Goal: Transaction & Acquisition: Purchase product/service

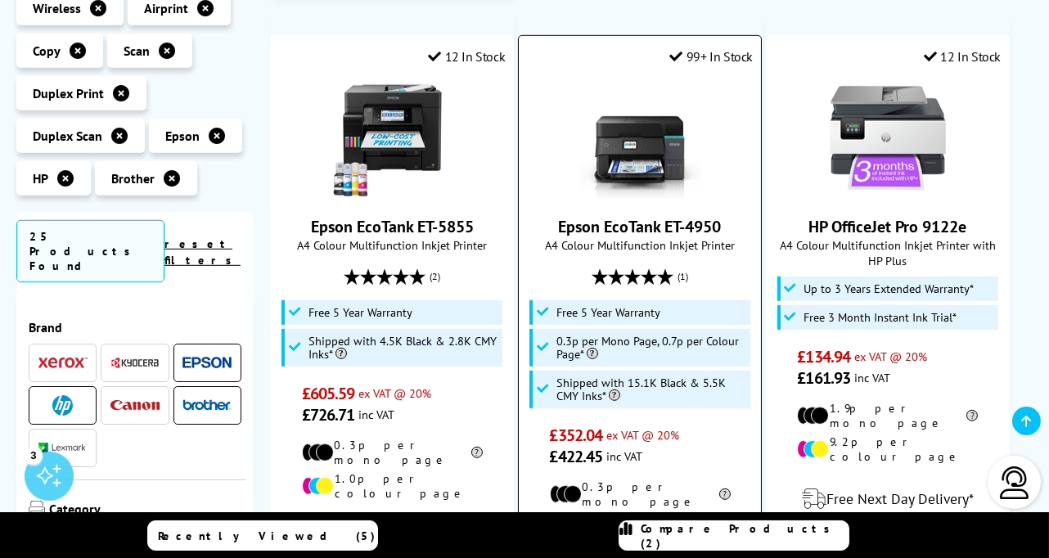
click at [661, 80] on img at bounding box center [640, 138] width 123 height 123
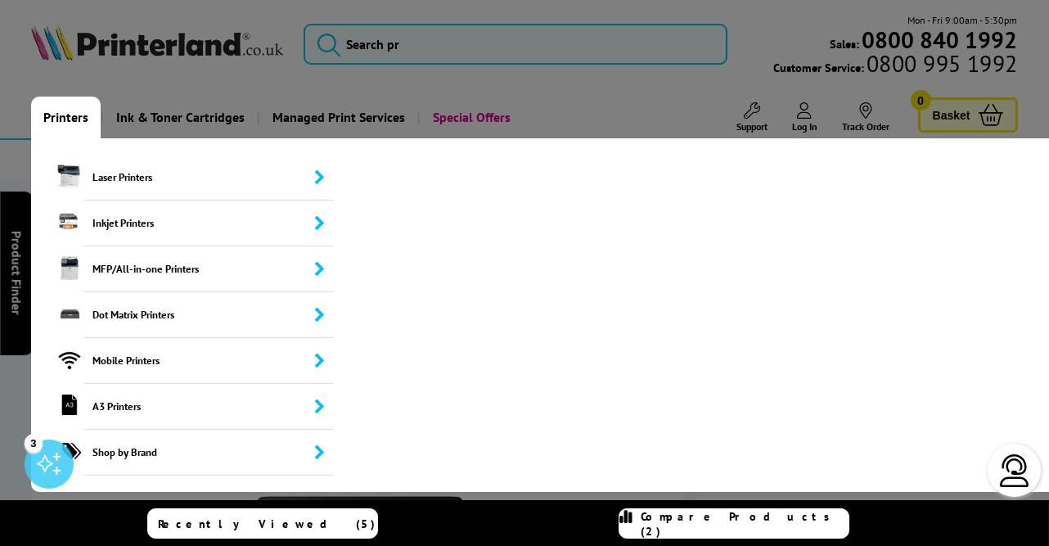
click at [82, 119] on link "Printers" at bounding box center [66, 118] width 70 height 42
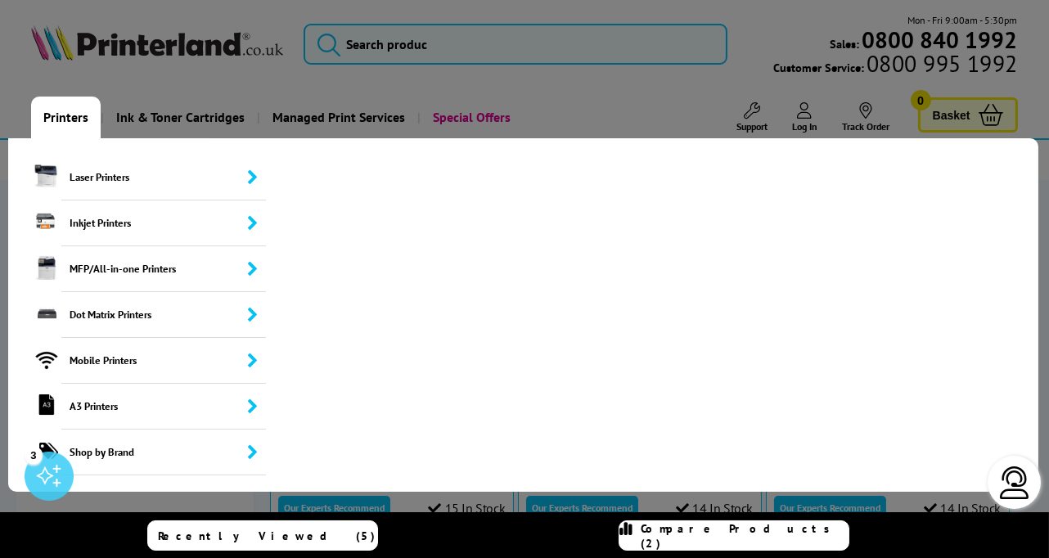
click at [74, 114] on link "Printers" at bounding box center [66, 118] width 70 height 42
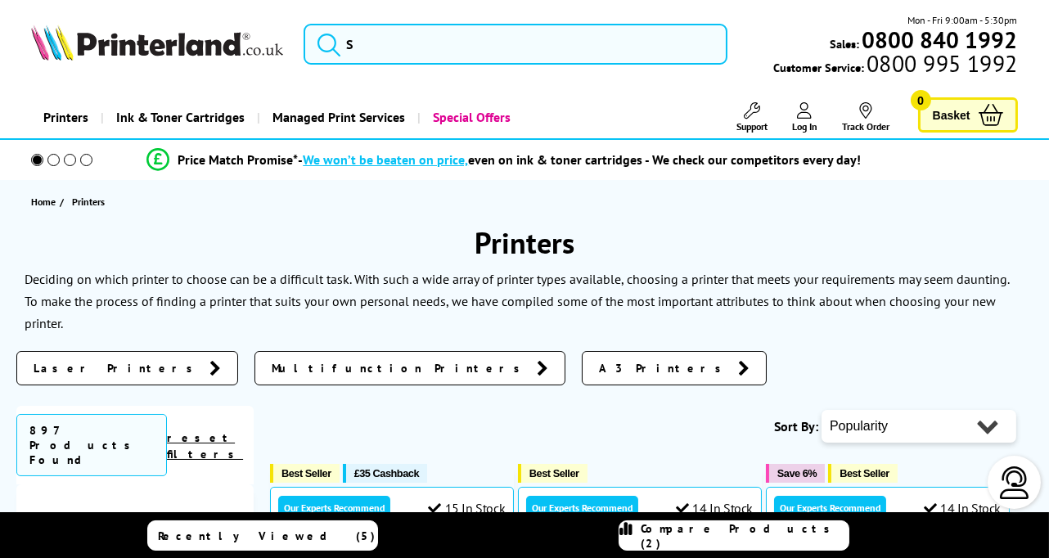
click at [74, 114] on link "Printers" at bounding box center [66, 118] width 70 height 42
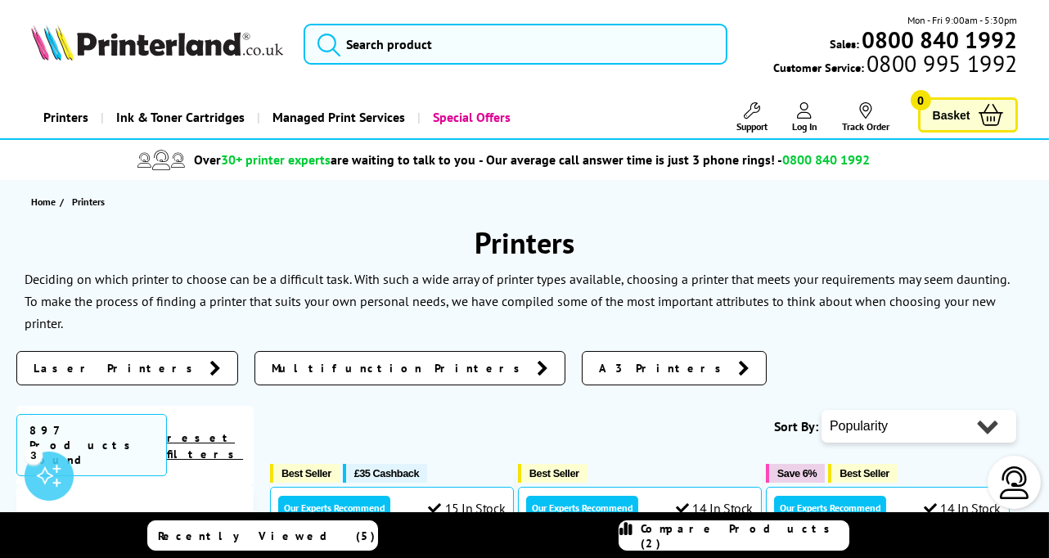
click at [255, 378] on link "Multifunction Printers" at bounding box center [410, 368] width 311 height 34
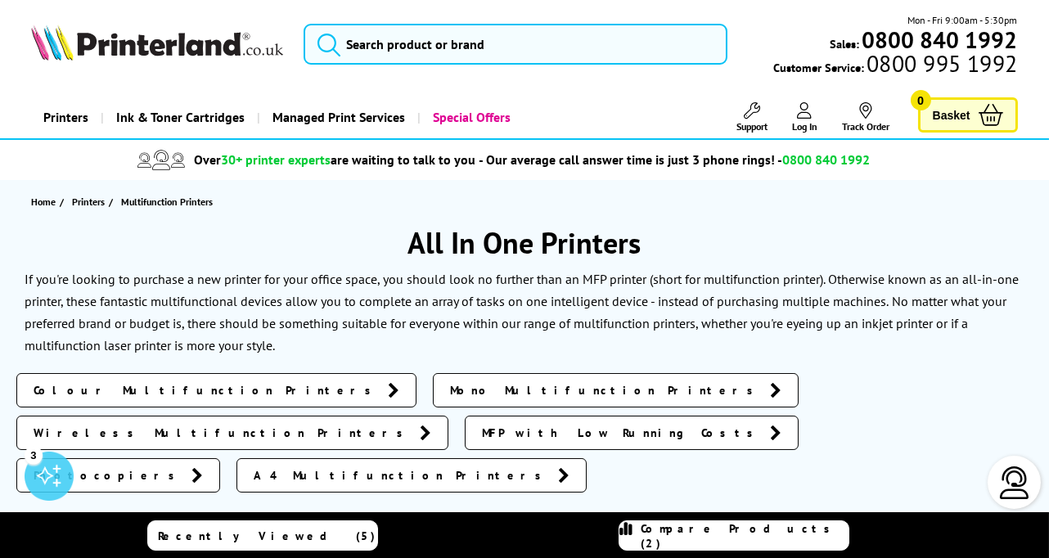
click at [157, 391] on span "Colour Multifunction Printers" at bounding box center [207, 390] width 346 height 16
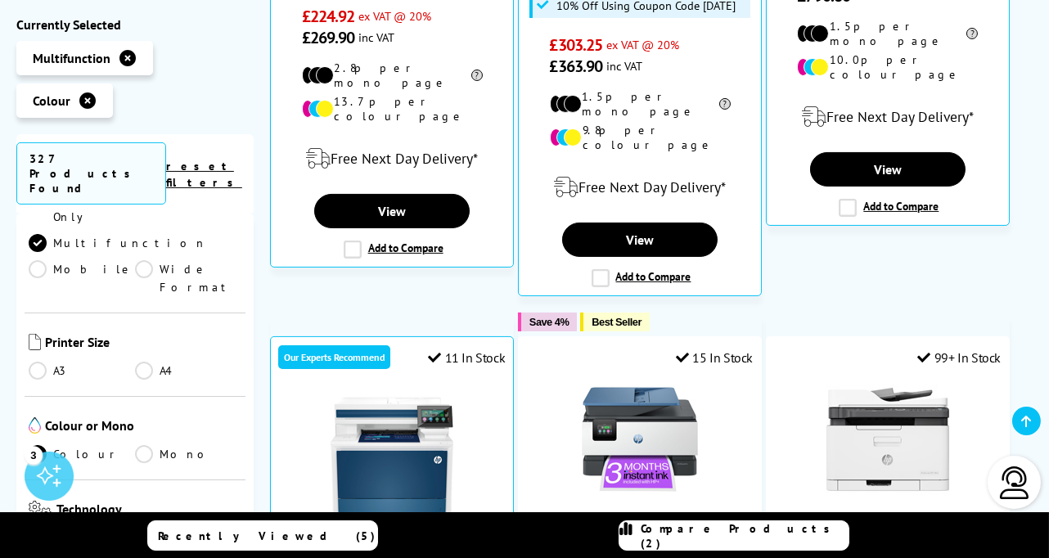
scroll to position [269, 0]
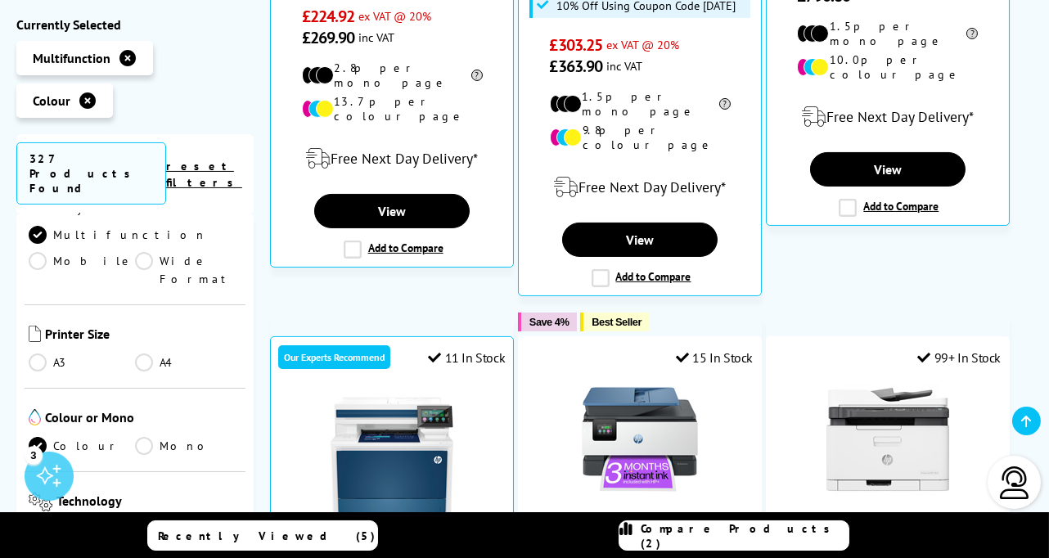
click at [142, 354] on link "A4" at bounding box center [188, 363] width 106 height 18
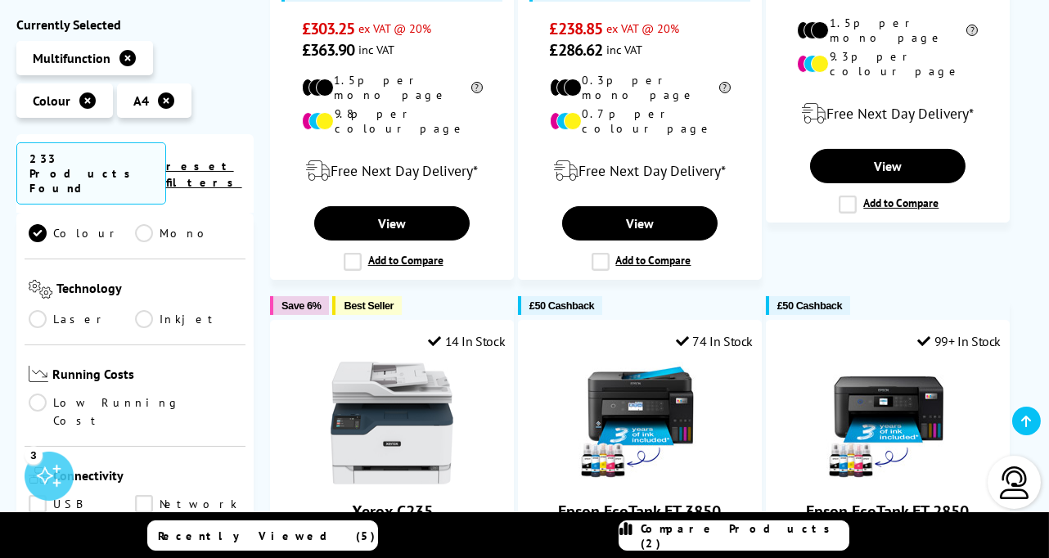
scroll to position [491, 0]
click at [147, 309] on link "Inkjet" at bounding box center [188, 318] width 106 height 18
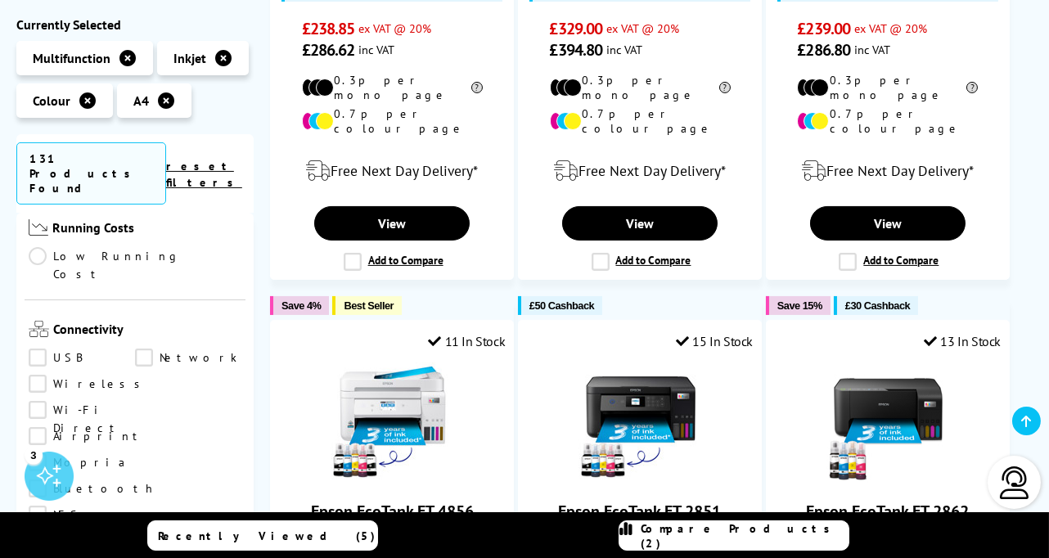
scroll to position [602, 0]
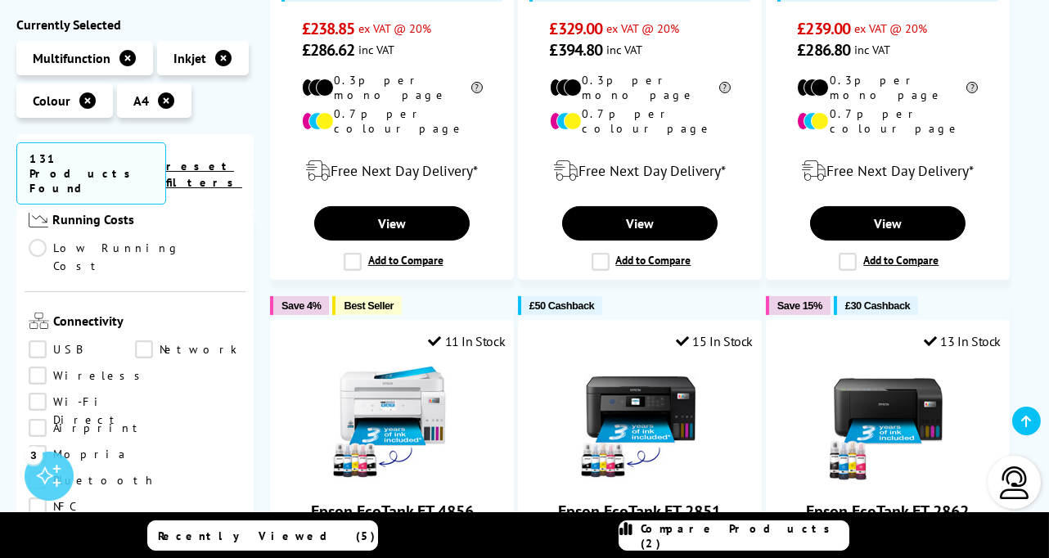
click at [36, 420] on link "Airprint" at bounding box center [87, 429] width 116 height 18
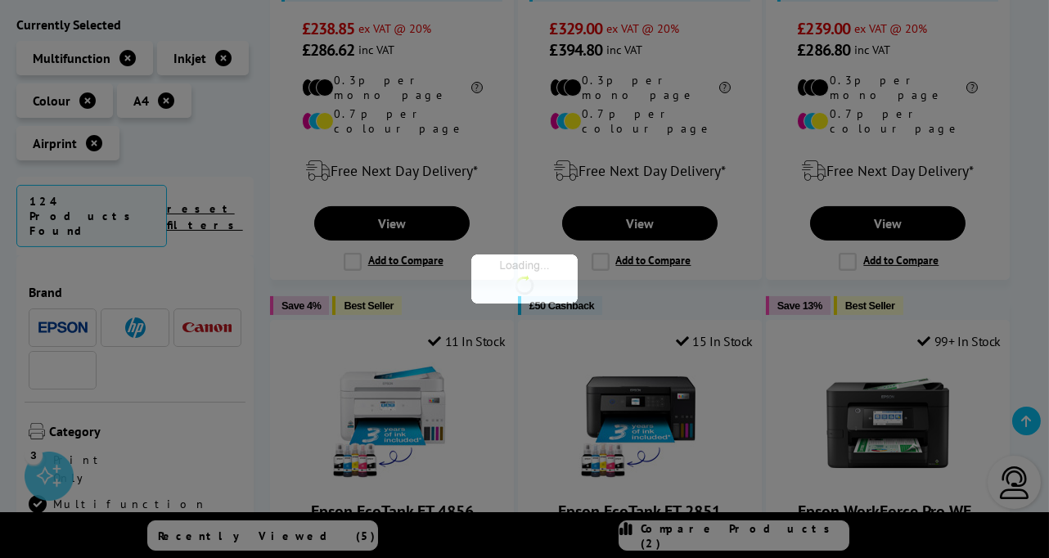
scroll to position [602, 0]
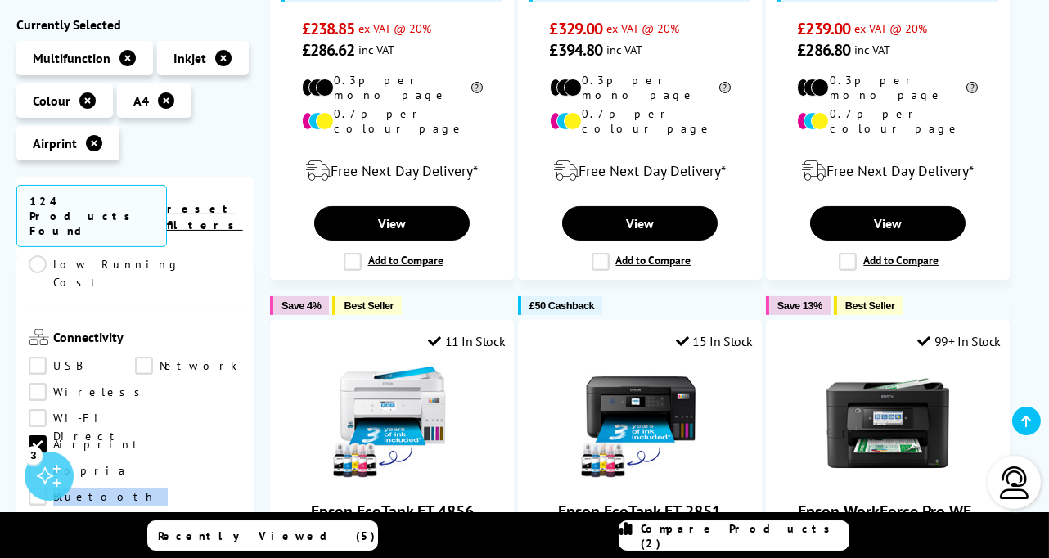
drag, startPoint x: 249, startPoint y: 337, endPoint x: 250, endPoint y: 358, distance: 20.5
click at [250, 358] on div "Brand" at bounding box center [134, 493] width 237 height 476
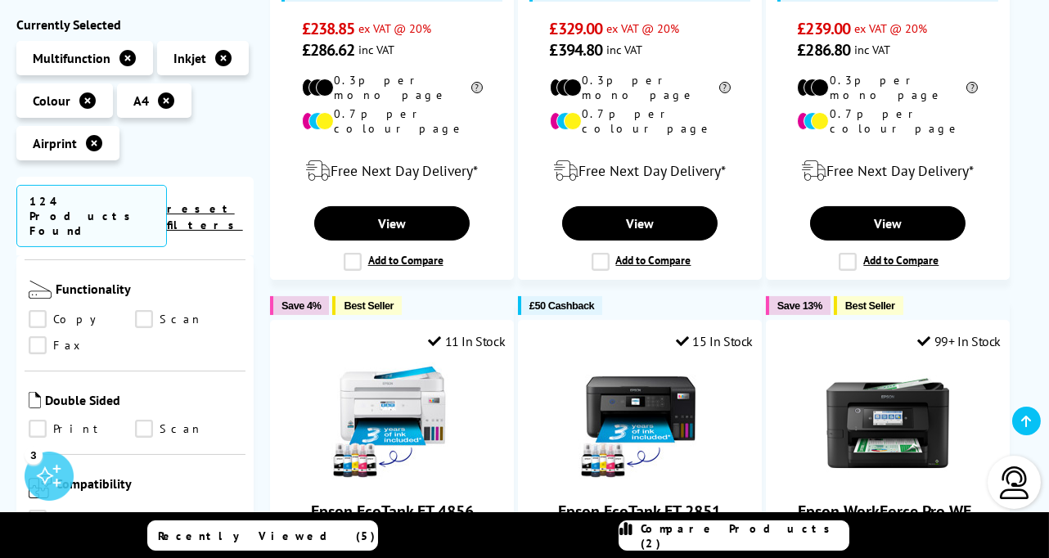
scroll to position [882, 0]
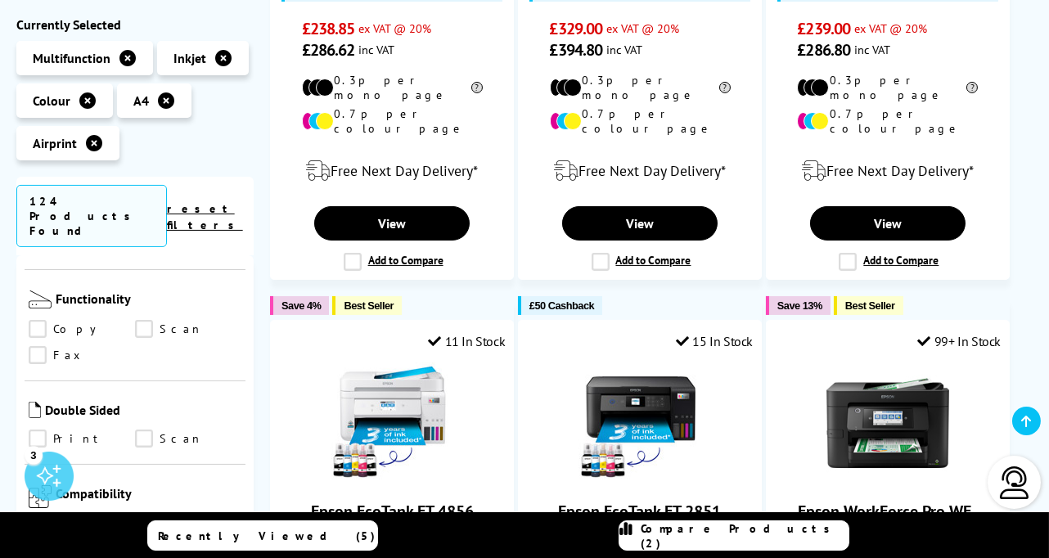
click at [141, 431] on link "Scan" at bounding box center [188, 440] width 106 height 18
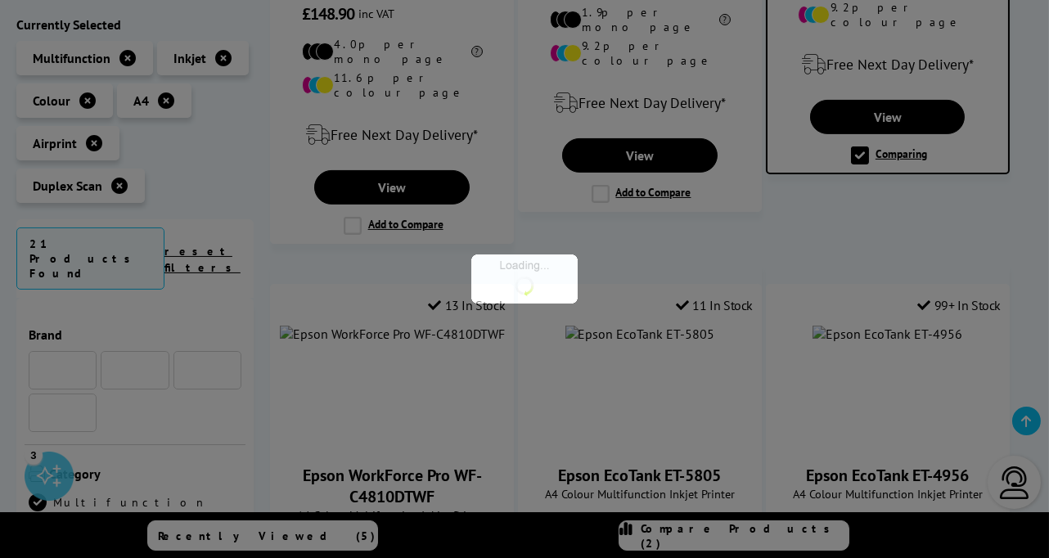
scroll to position [882, 0]
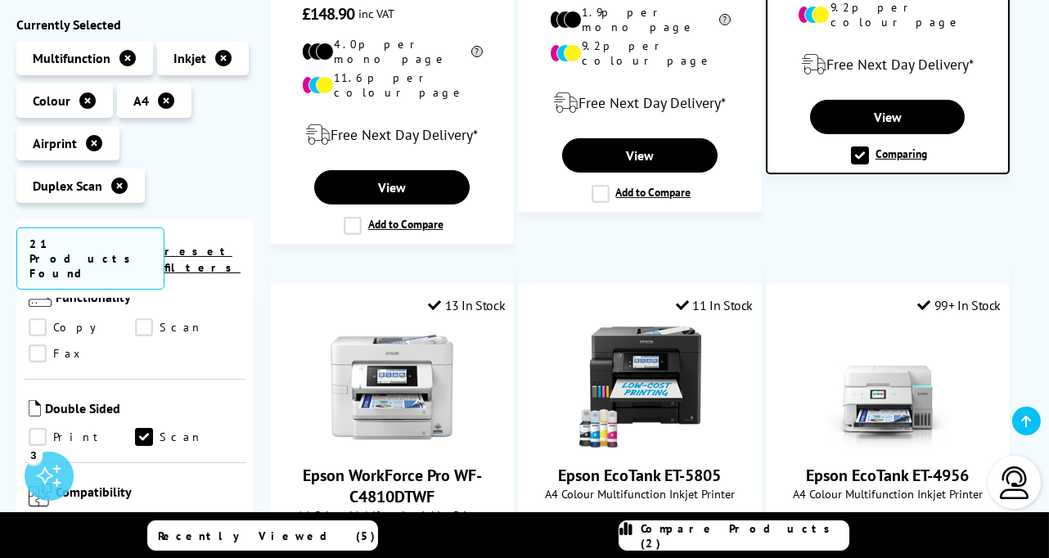
click at [39, 429] on link "Print" at bounding box center [82, 438] width 106 height 18
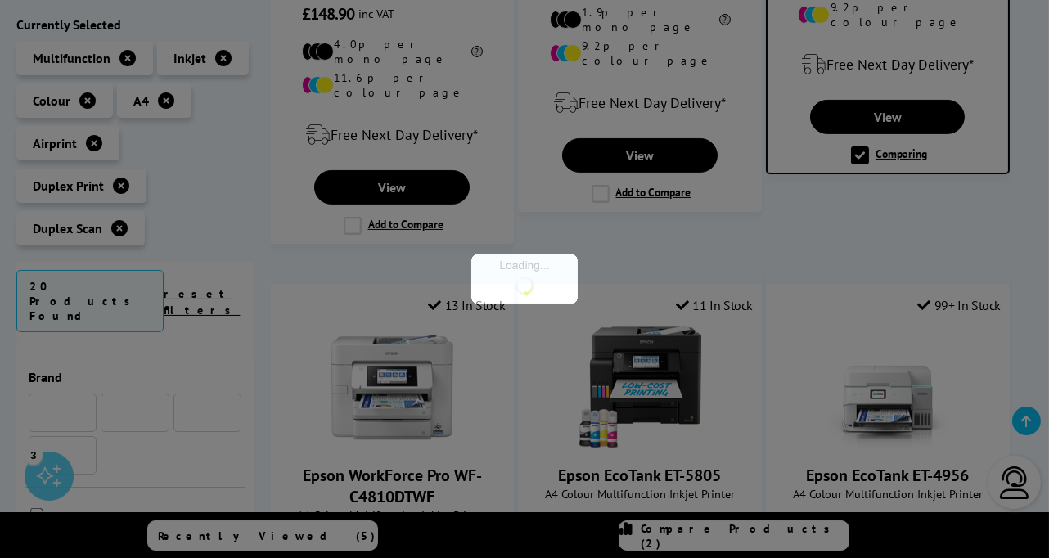
scroll to position [882, 0]
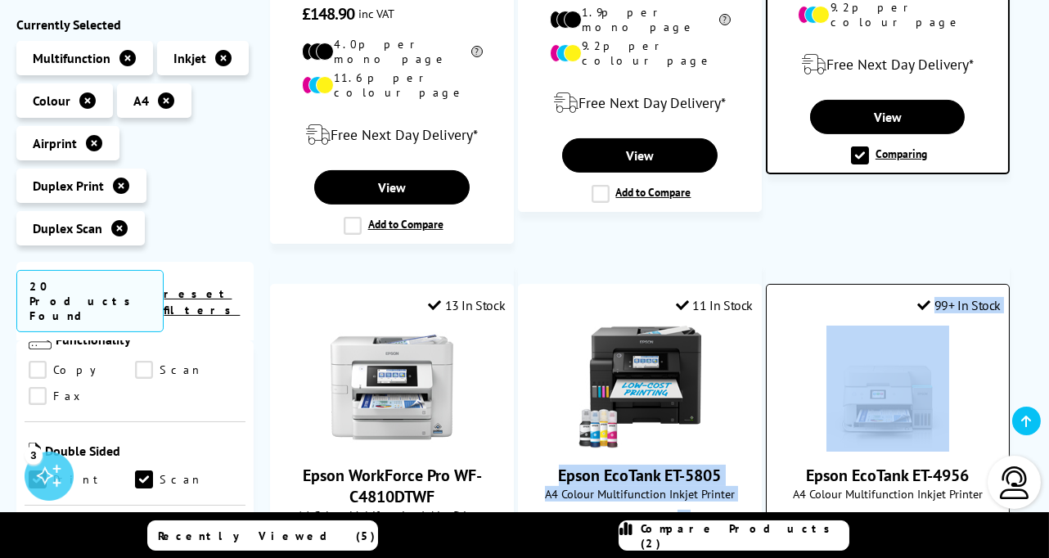
drag, startPoint x: 761, startPoint y: 403, endPoint x: 768, endPoint y: 444, distance: 41.4
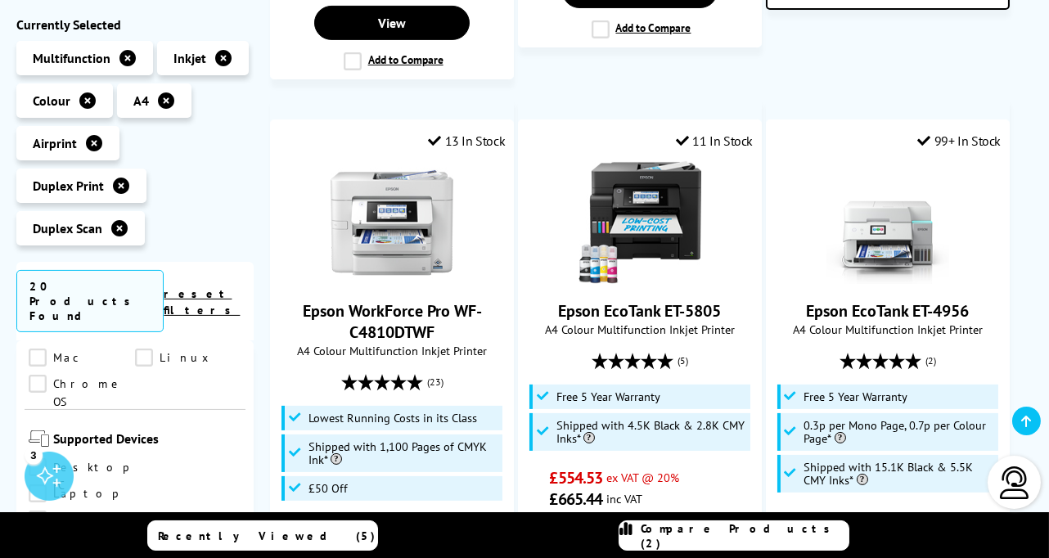
scroll to position [1110, 0]
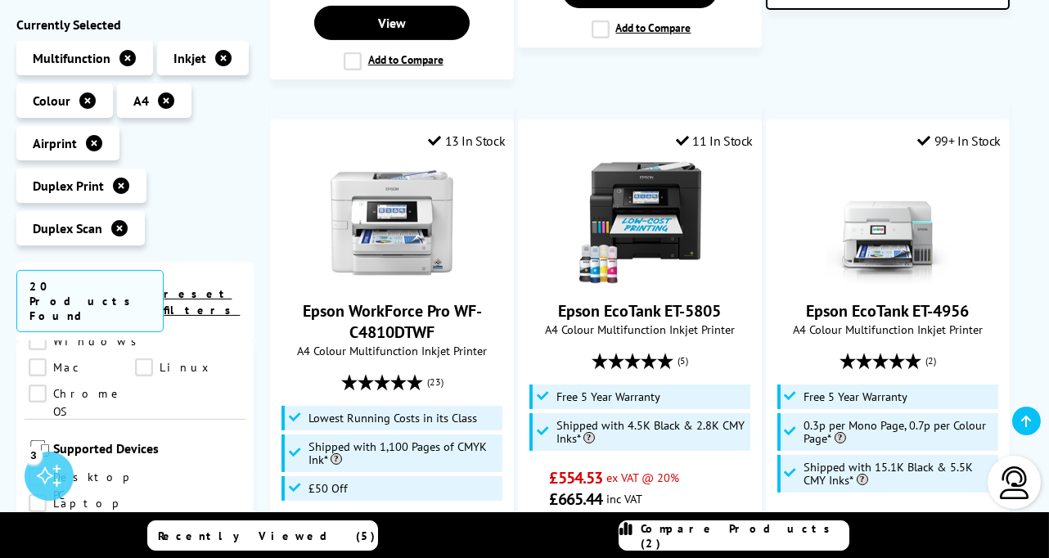
click at [135, 548] on link "iPhone" at bounding box center [82, 557] width 106 height 18
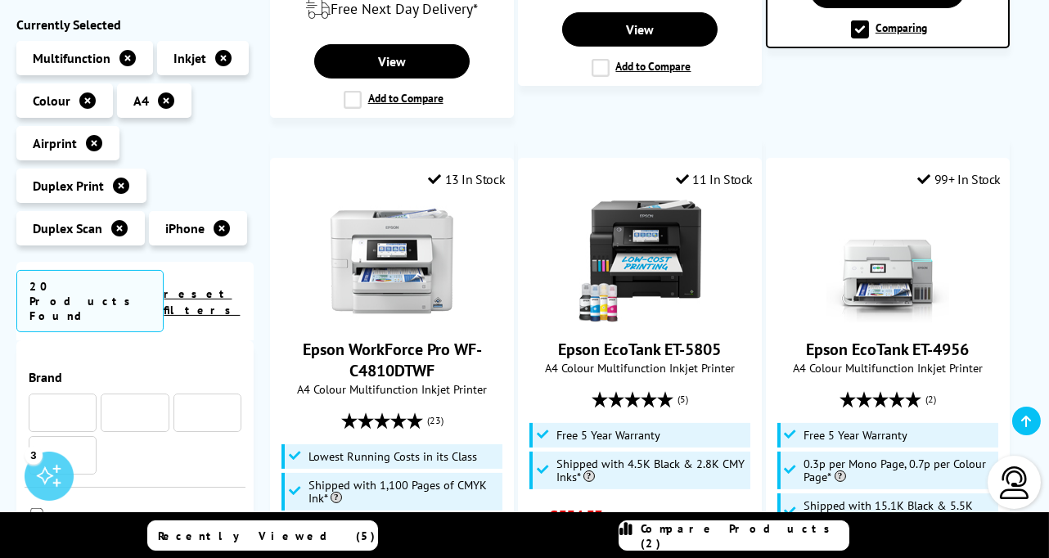
scroll to position [1110, 0]
click at [44, 469] on link "Desktop PC" at bounding box center [83, 478] width 108 height 18
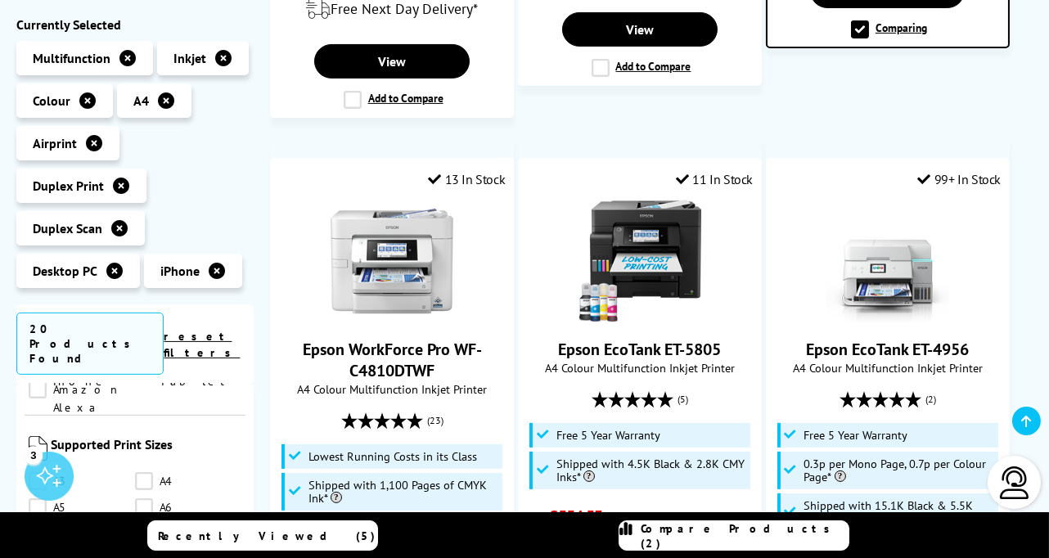
scroll to position [1369, 0]
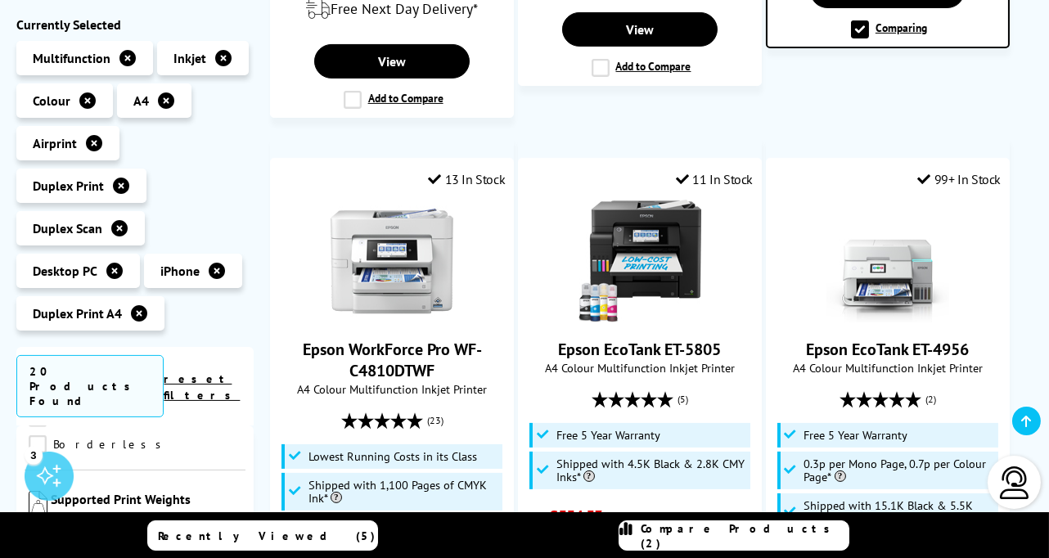
scroll to position [1915, 0]
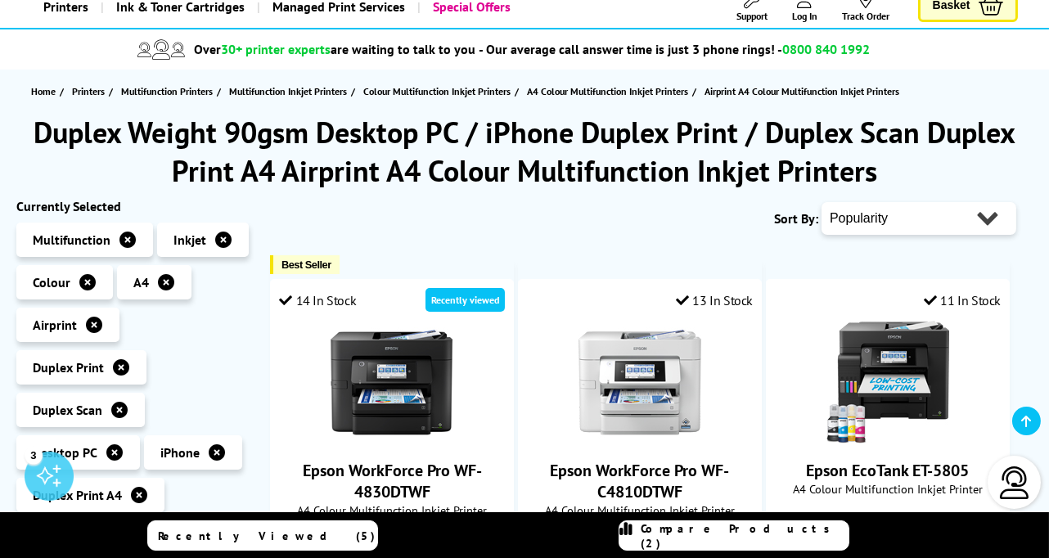
scroll to position [104, 0]
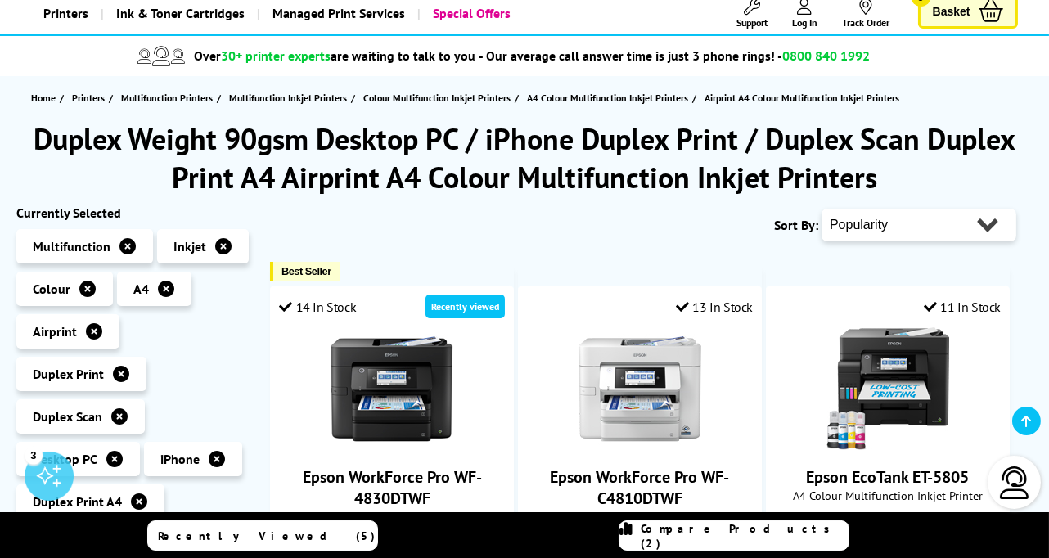
click at [986, 223] on select "Popularity Rating Price - Low to High Price - High to Low Running Costs - Low t…" at bounding box center [919, 225] width 195 height 33
click at [444, 430] on img at bounding box center [392, 388] width 123 height 123
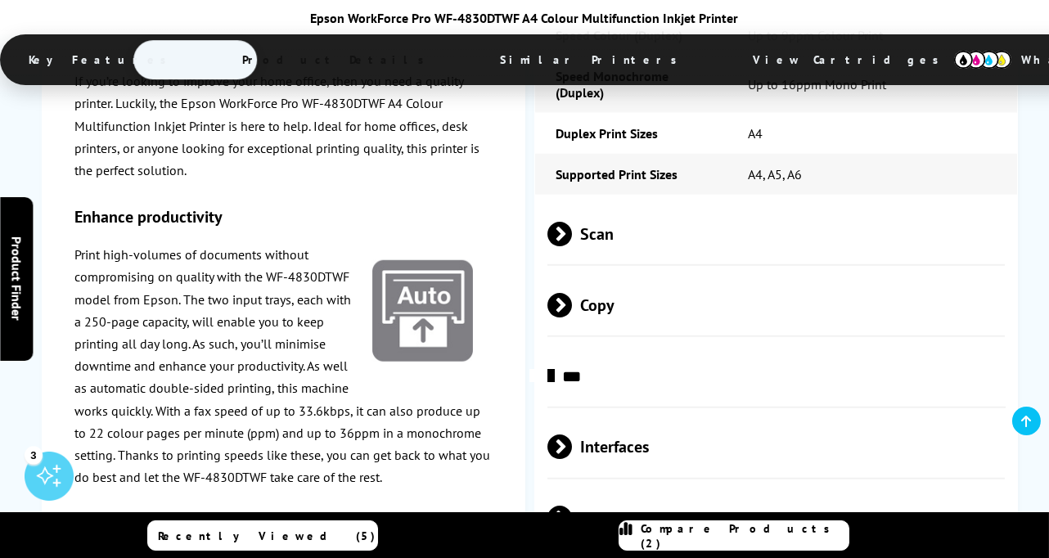
scroll to position [2962, 0]
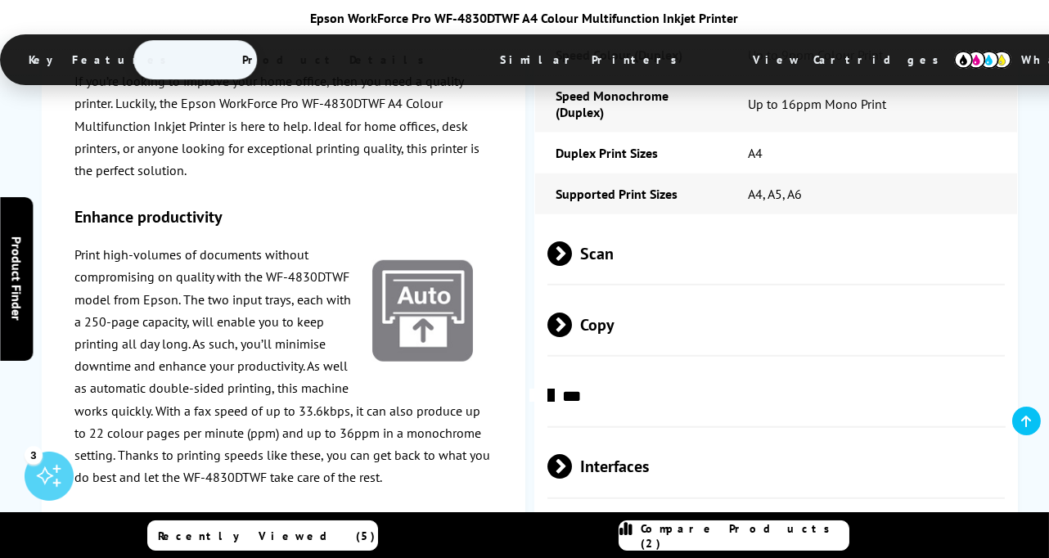
click at [660, 508] on span "Compatibility" at bounding box center [777, 538] width 458 height 61
click at [645, 436] on span "Interfaces" at bounding box center [777, 466] width 458 height 61
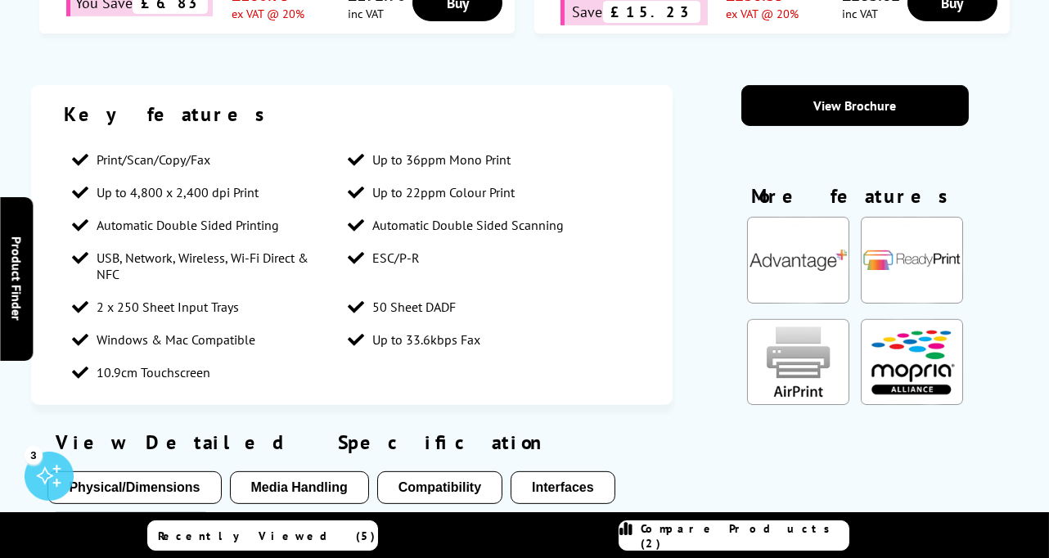
scroll to position [0, 0]
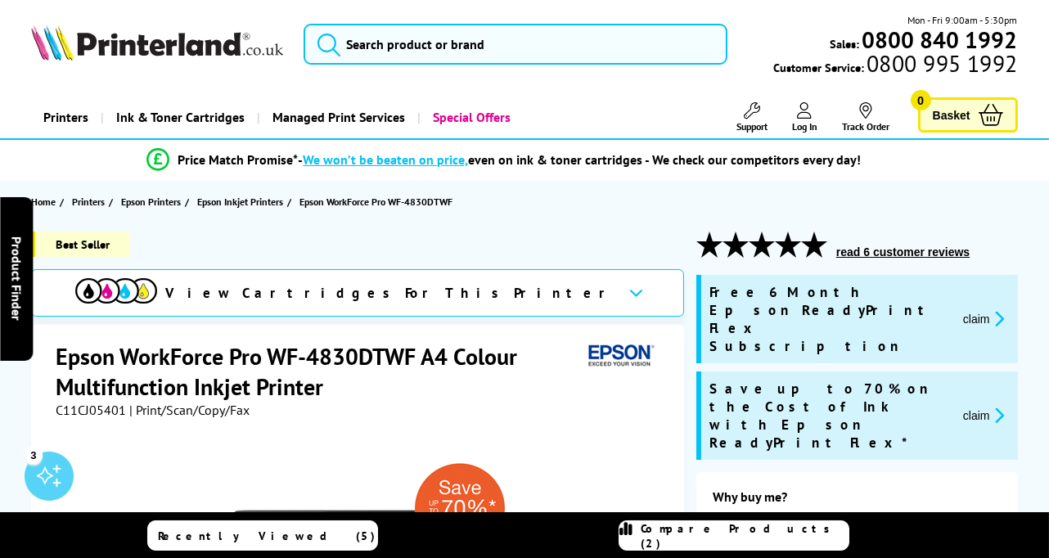
click at [898, 252] on button "read 6 customer reviews" at bounding box center [903, 252] width 143 height 15
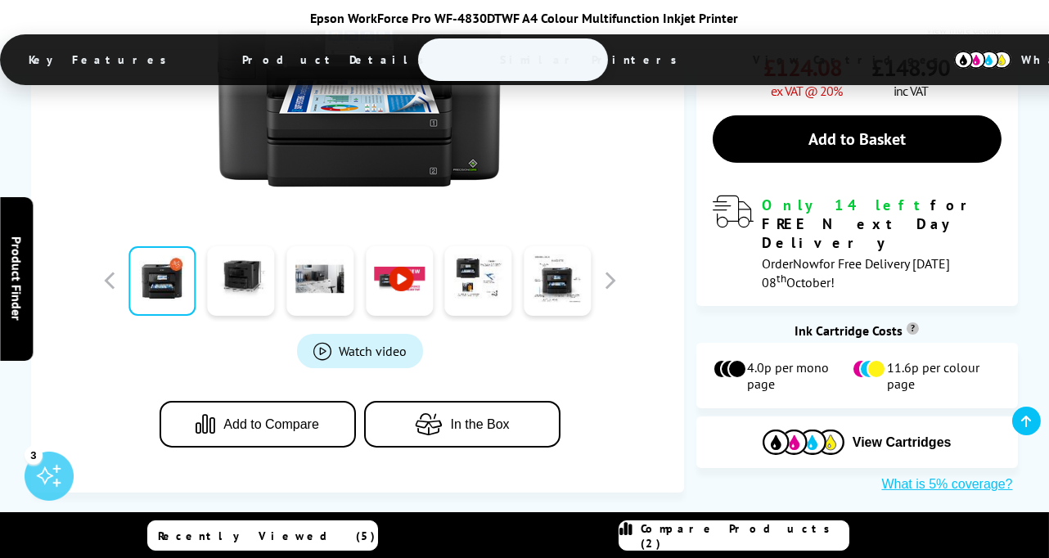
scroll to position [686, 0]
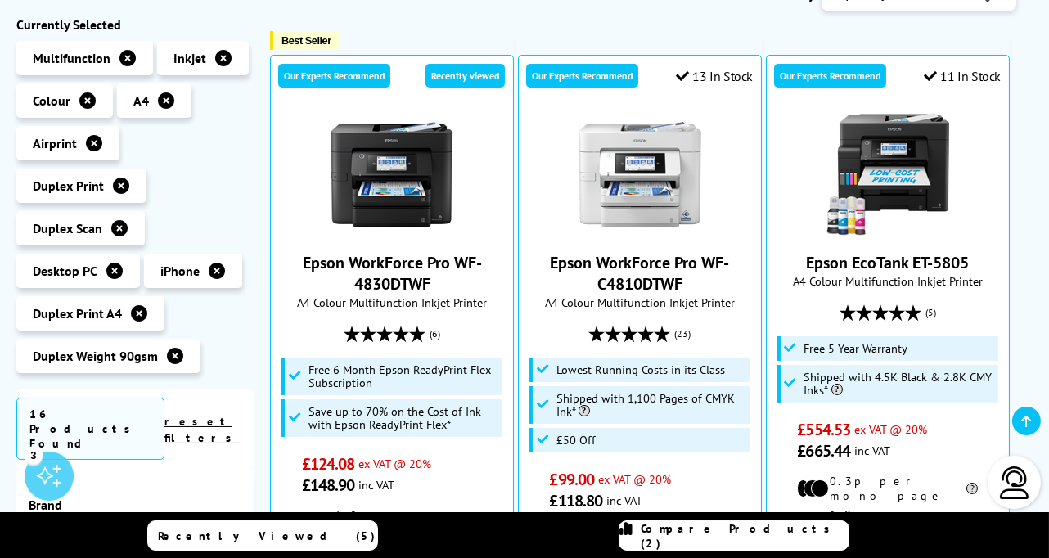
scroll to position [377, 0]
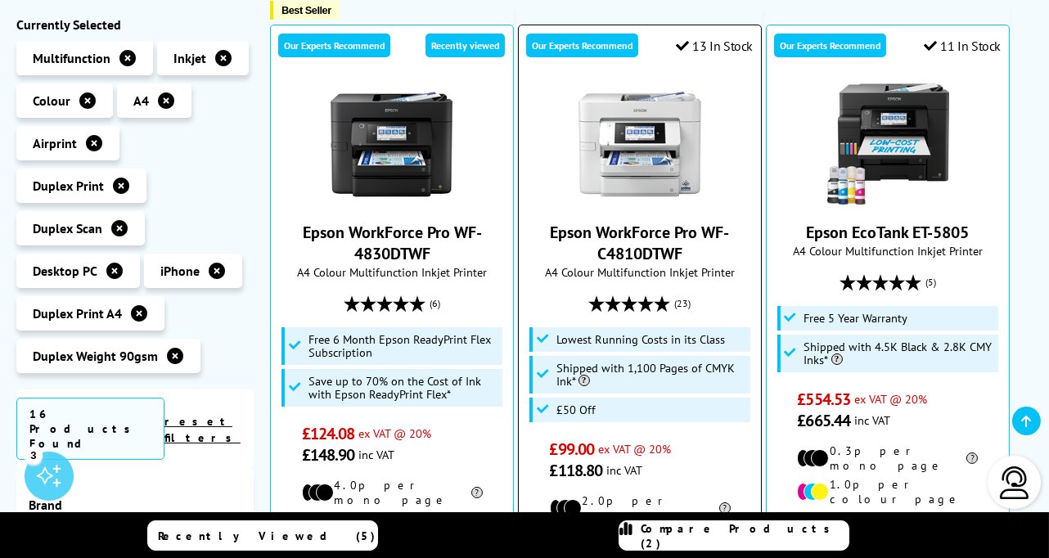
click at [650, 126] on img at bounding box center [640, 144] width 123 height 123
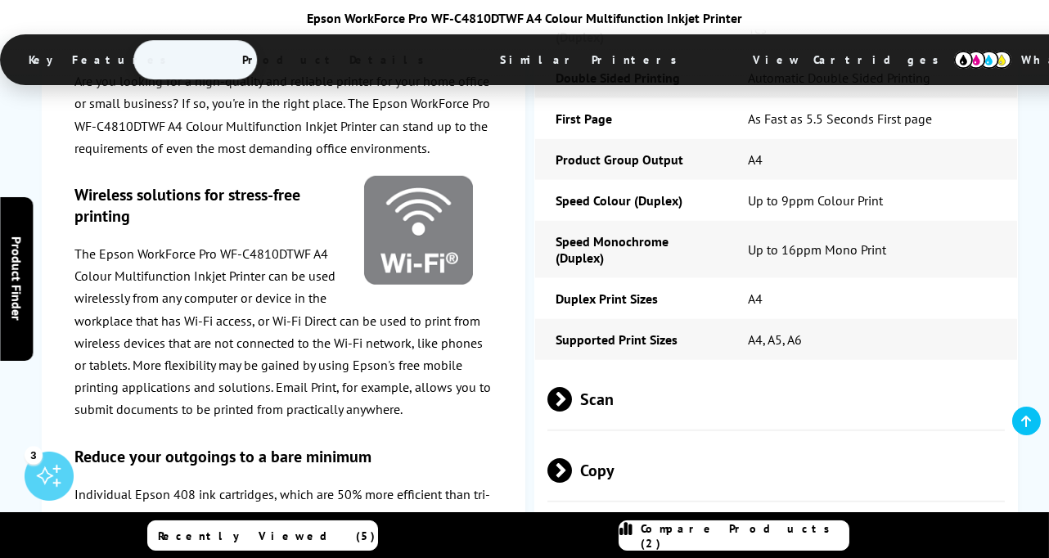
scroll to position [2764, 0]
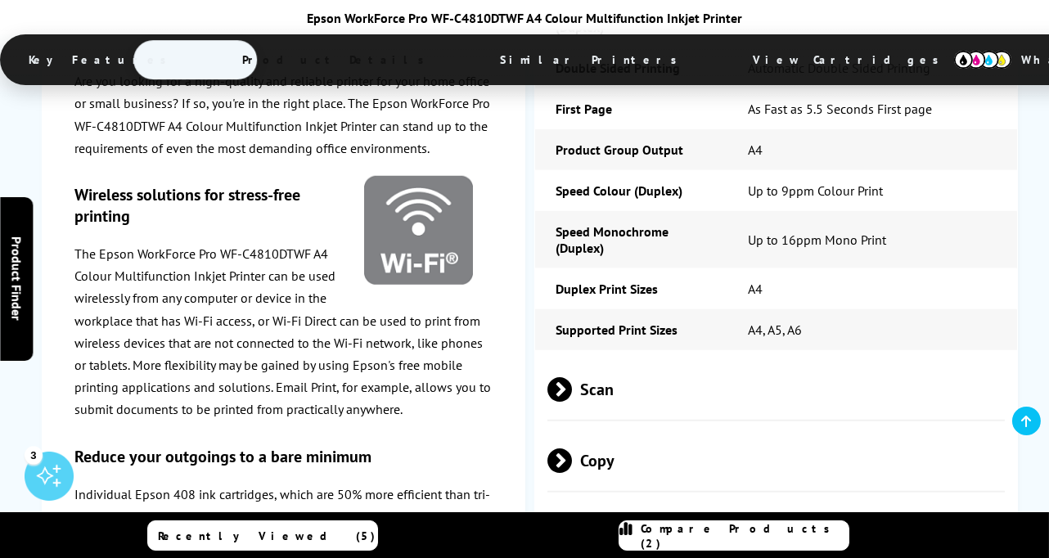
click at [622, 359] on span "Scan" at bounding box center [777, 389] width 458 height 61
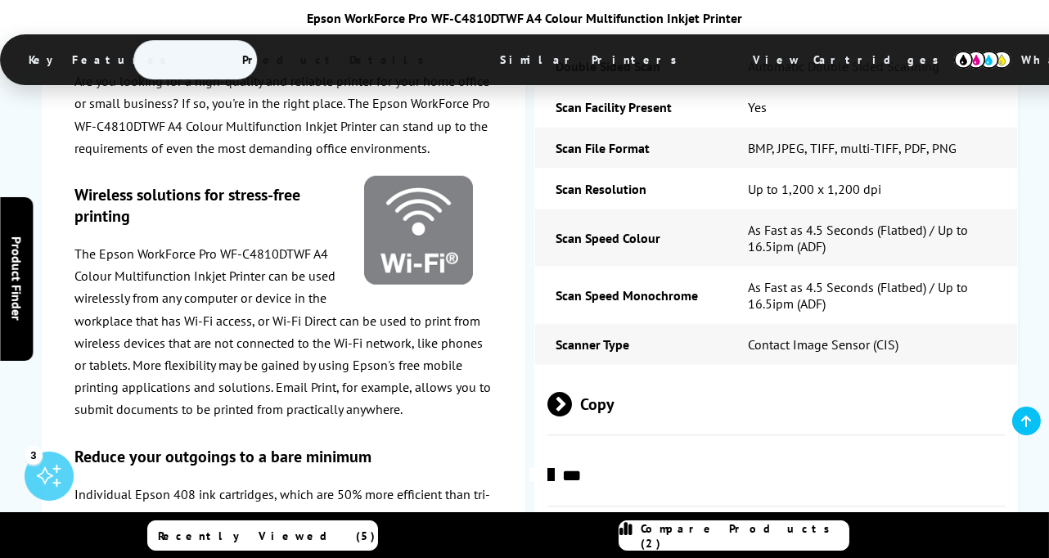
scroll to position [3119, 0]
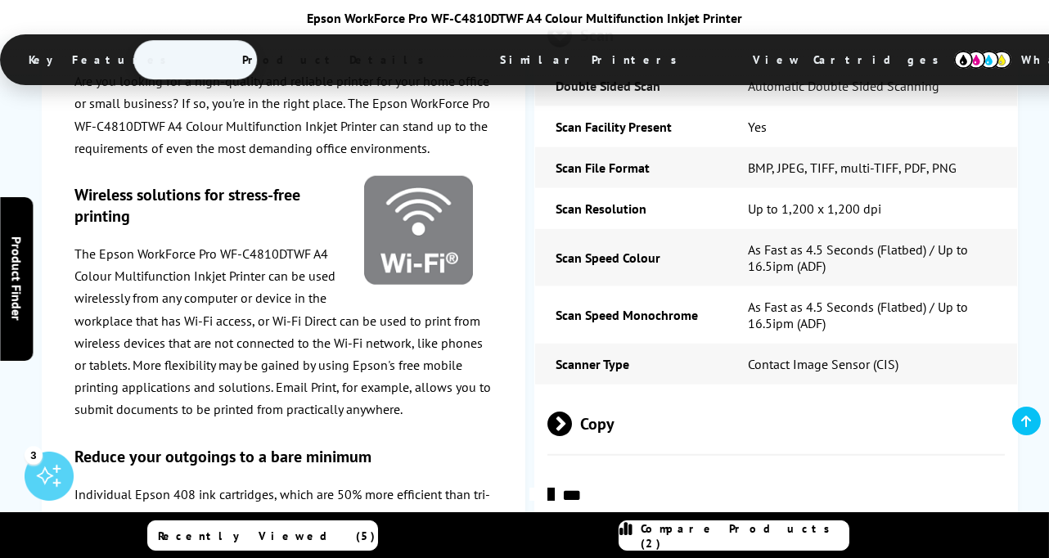
click at [676, 393] on span "Copy" at bounding box center [777, 423] width 458 height 61
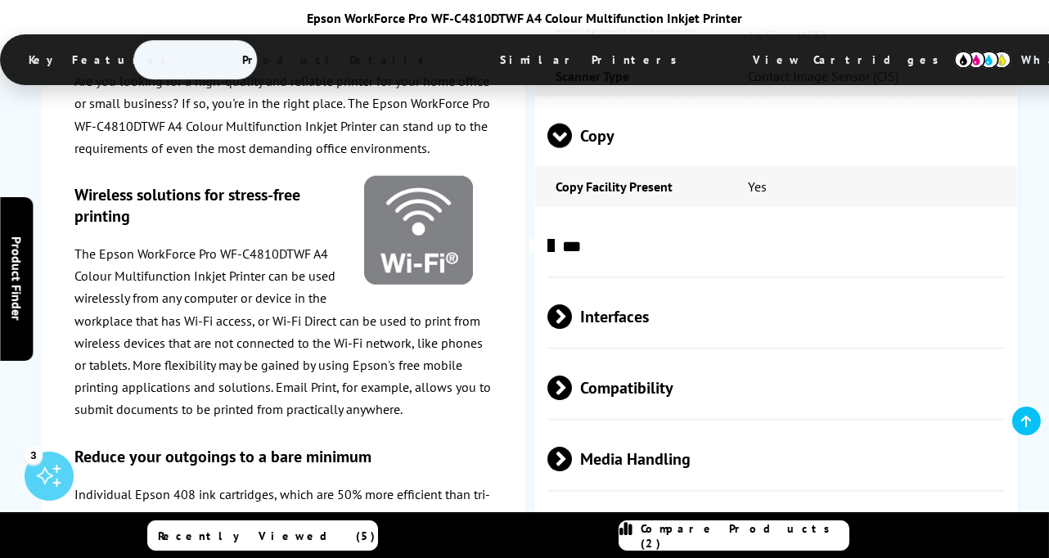
scroll to position [3417, 0]
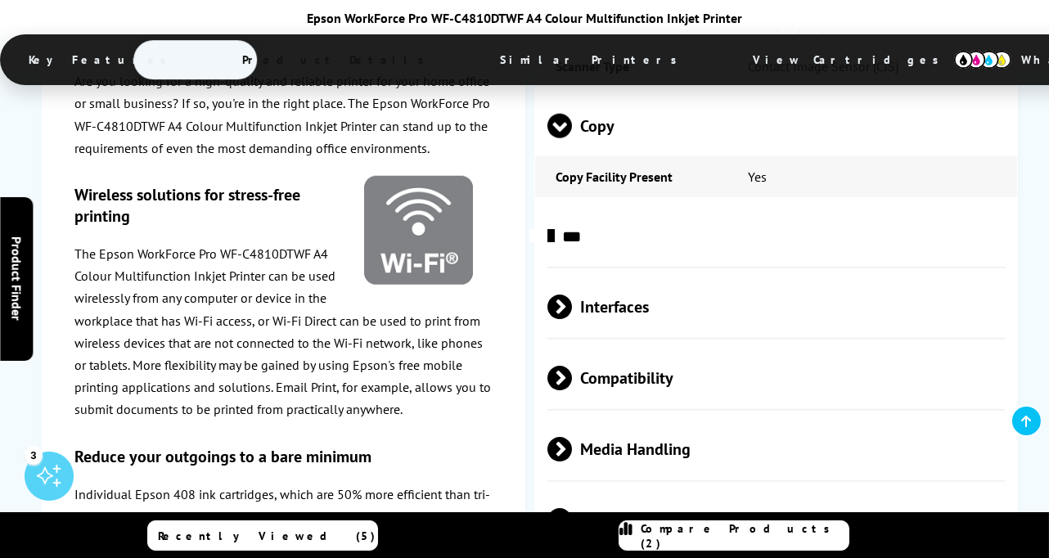
click at [724, 348] on span "Compatibility" at bounding box center [777, 378] width 458 height 61
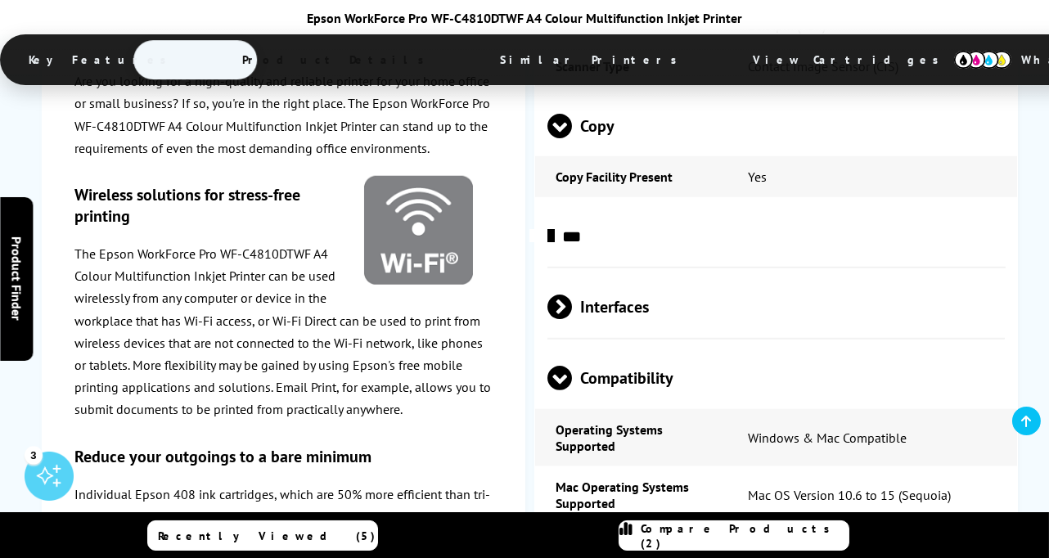
click at [688, 277] on span "Interfaces" at bounding box center [777, 307] width 458 height 61
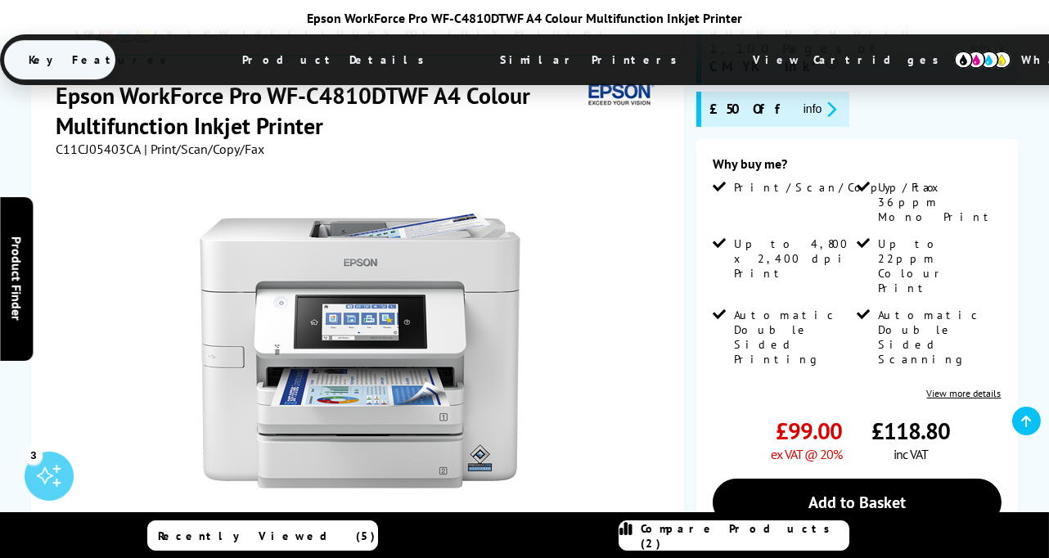
scroll to position [0, 0]
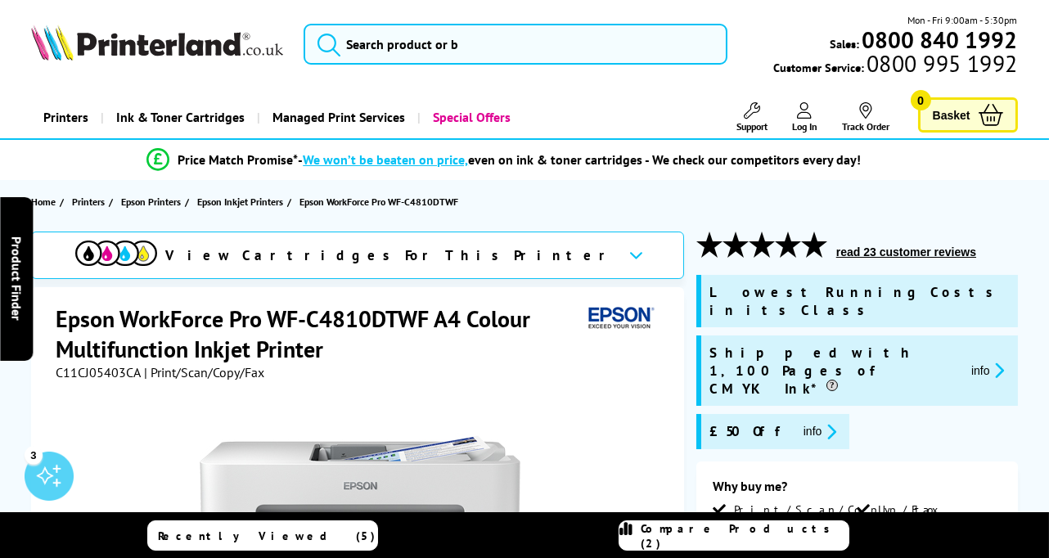
click at [886, 248] on button "read 23 customer reviews" at bounding box center [907, 252] width 150 height 15
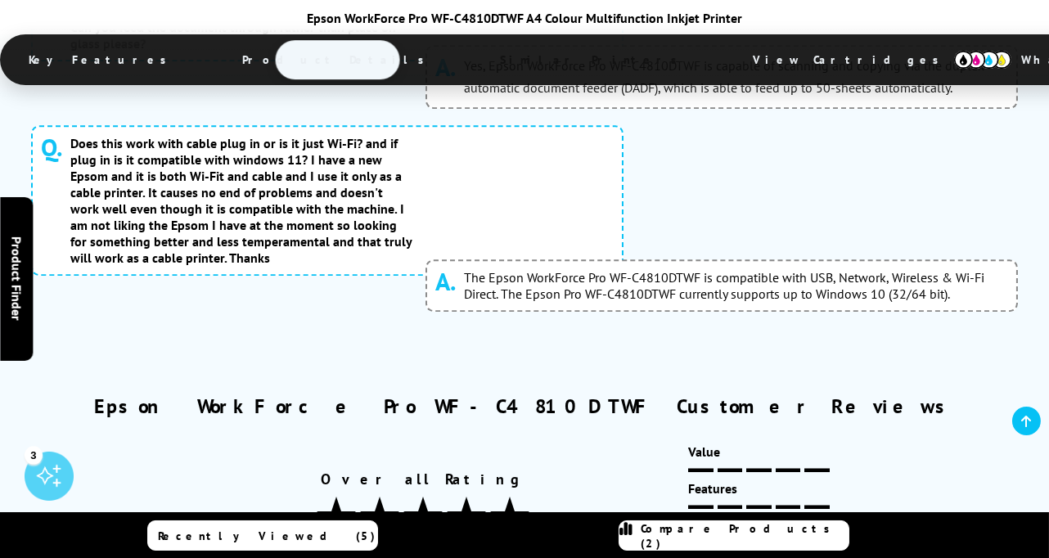
scroll to position [11131, 0]
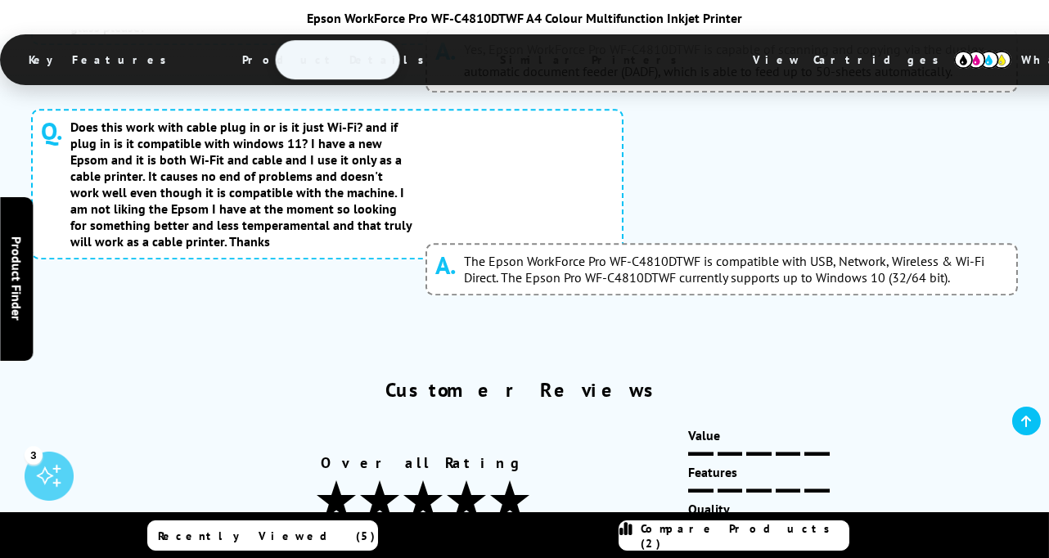
scroll to position [11046, 0]
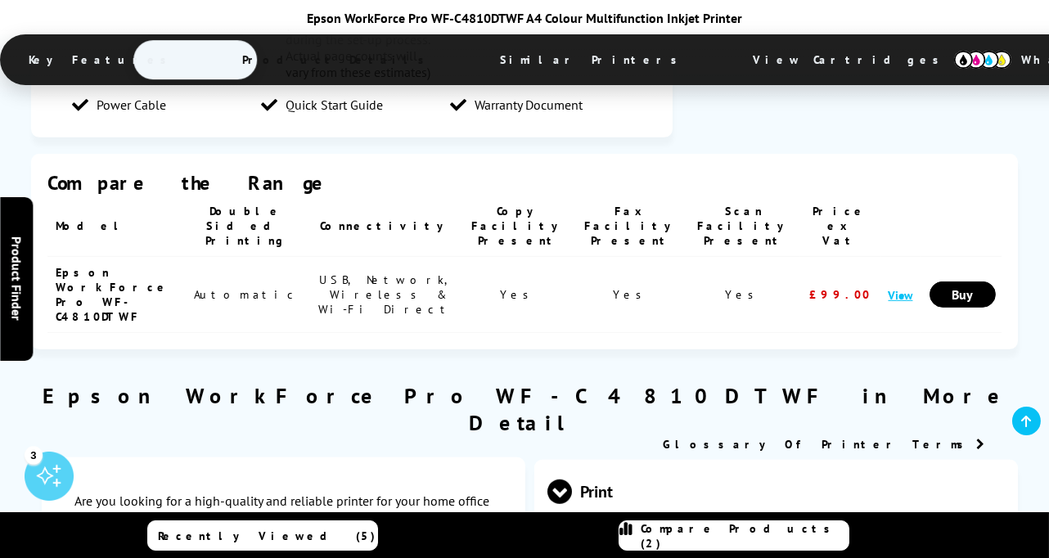
scroll to position [0, 0]
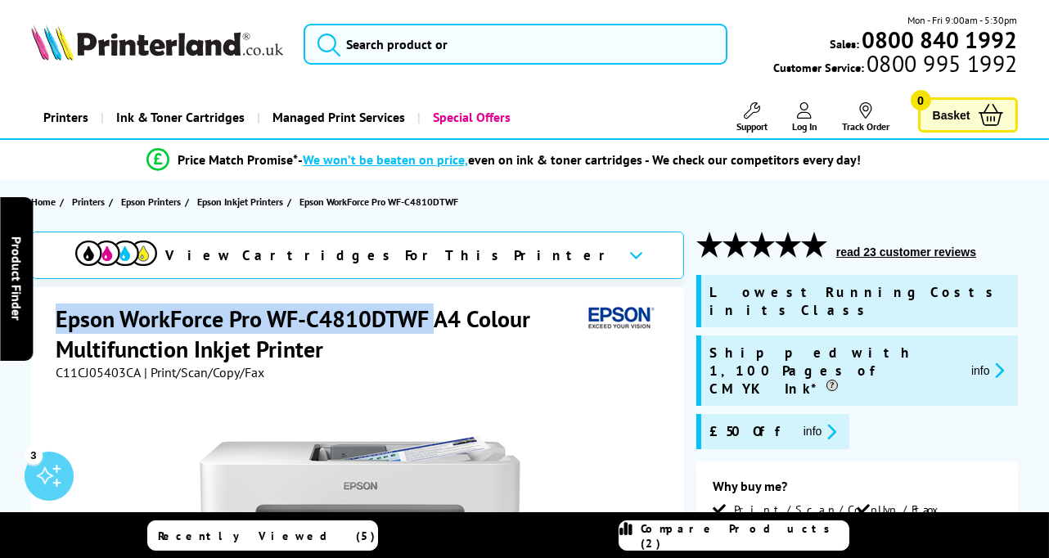
drag, startPoint x: 61, startPoint y: 317, endPoint x: 431, endPoint y: 316, distance: 370.8
click at [431, 316] on h1 "Epson WorkForce Pro WF-C4810DTWF A4 Colour Multifunction Inkjet Printer" at bounding box center [319, 334] width 526 height 61
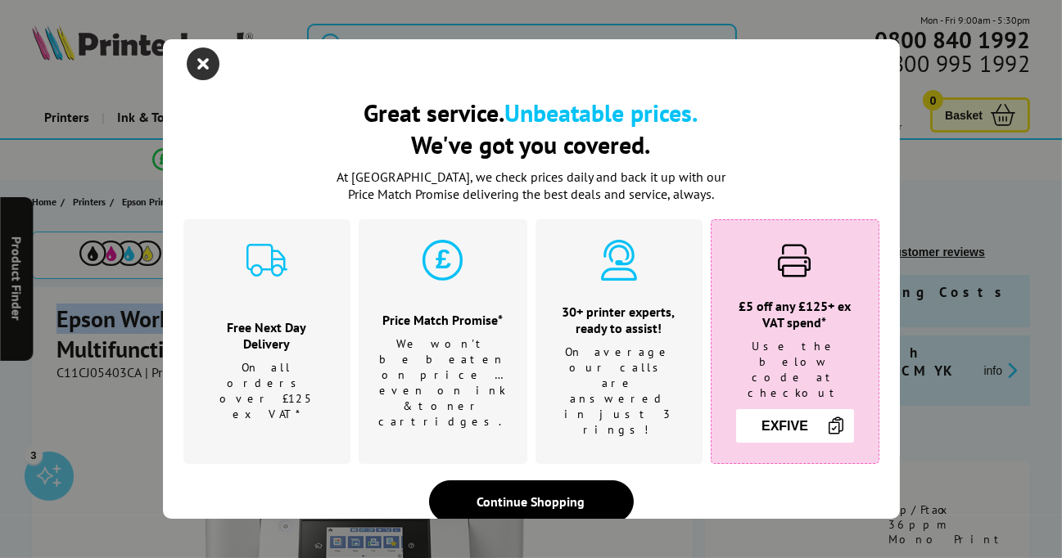
click at [201, 74] on icon "close modal" at bounding box center [203, 63] width 33 height 33
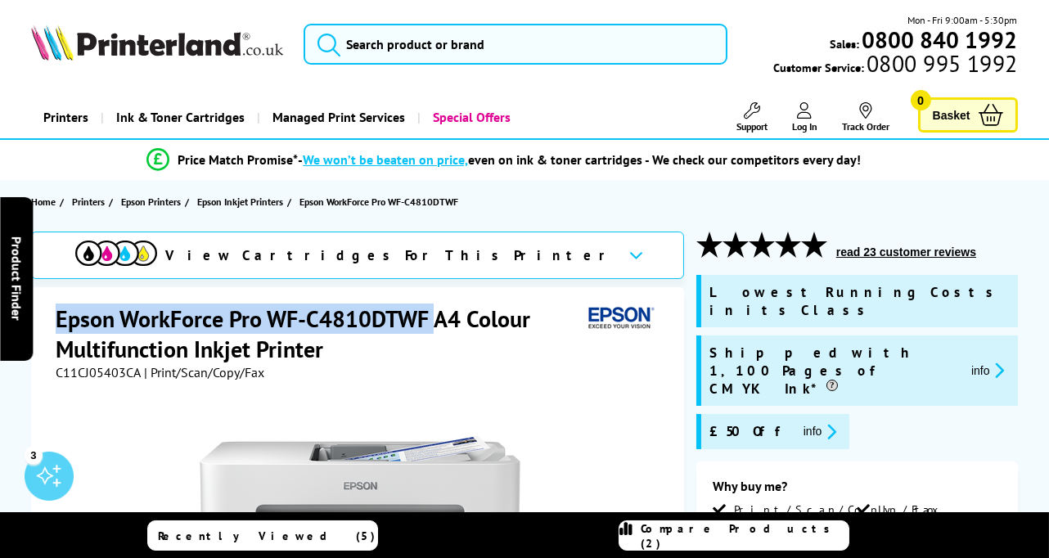
copy h1 "Epson WorkForce Pro WF-C4810DTWF"
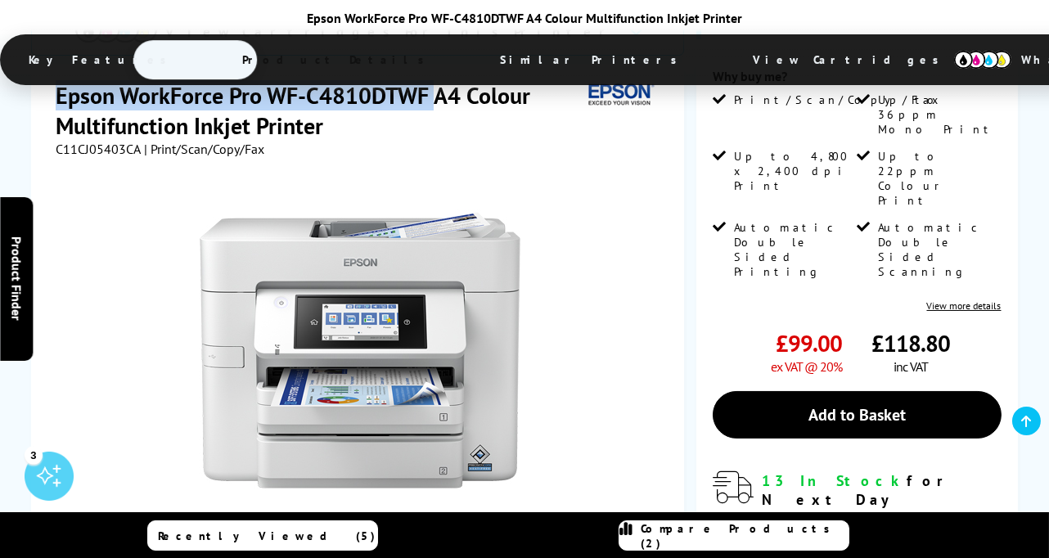
scroll to position [431, 0]
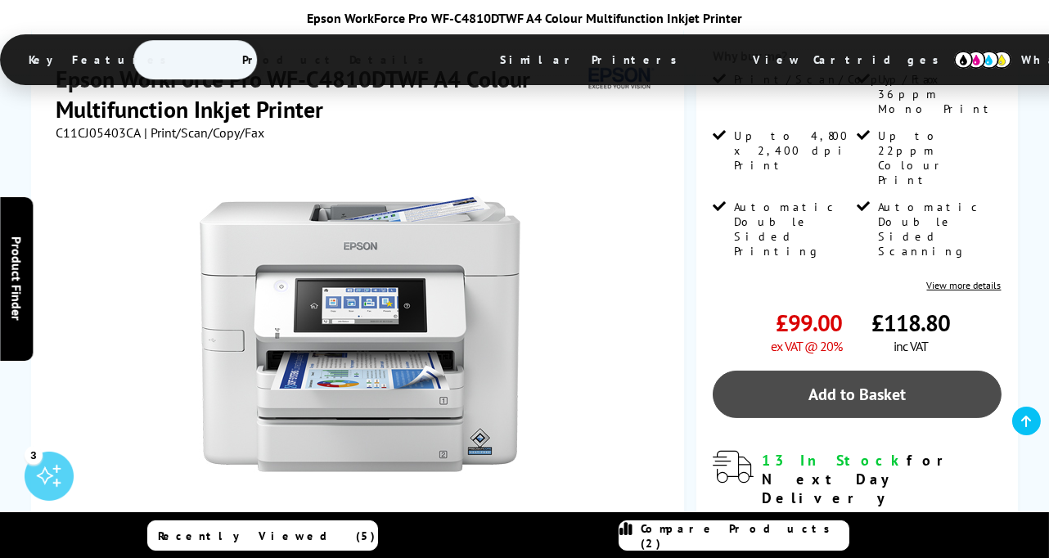
click at [860, 371] on link "Add to Basket" at bounding box center [857, 394] width 289 height 47
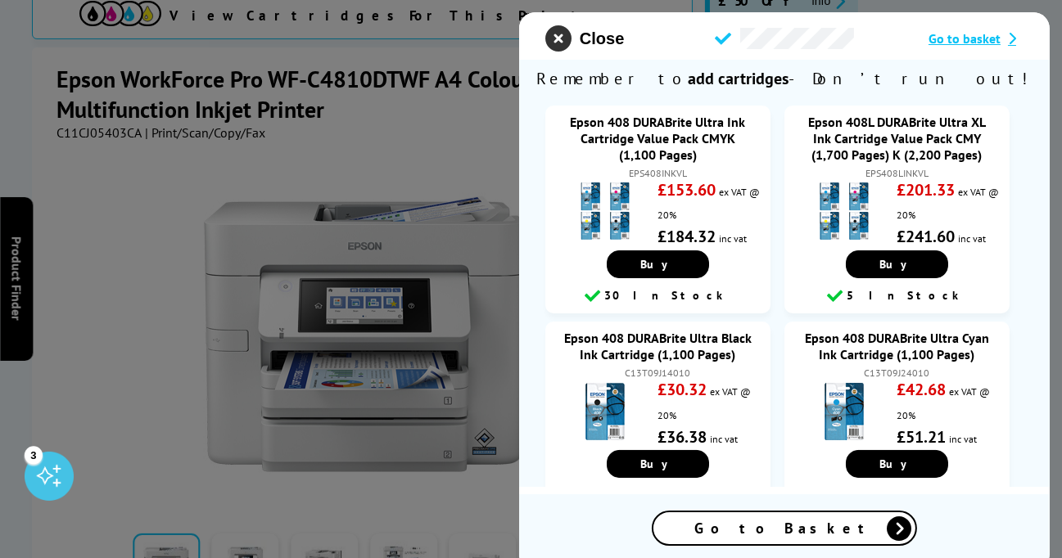
click at [559, 37] on icon "close modal" at bounding box center [558, 38] width 26 height 26
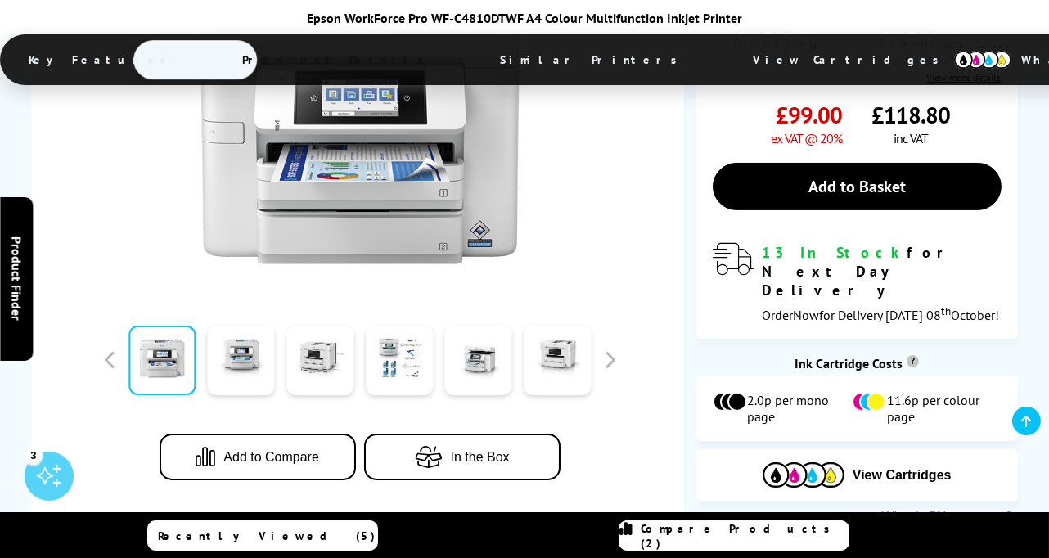
scroll to position [628, 0]
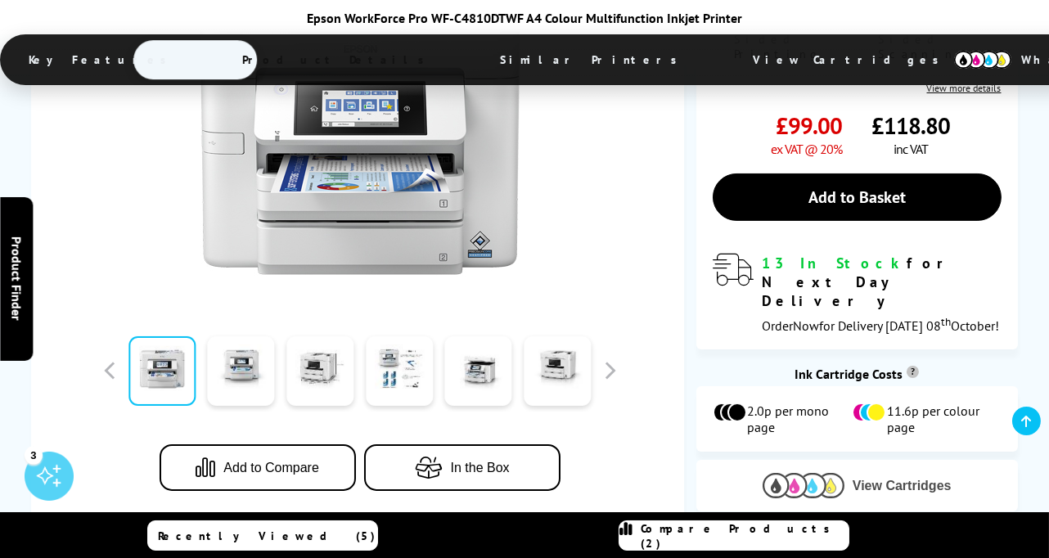
click at [822, 473] on img at bounding box center [804, 485] width 82 height 25
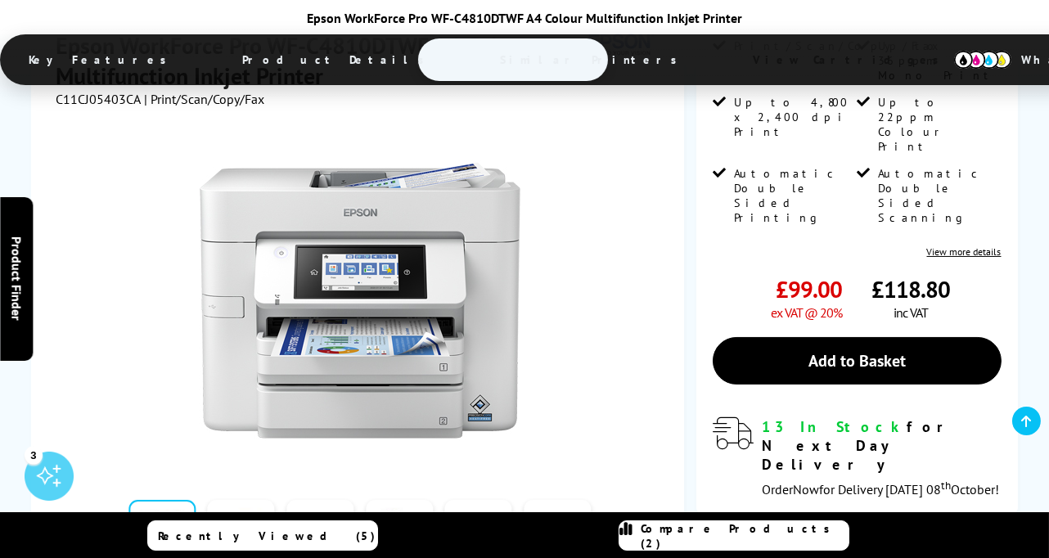
scroll to position [474, 0]
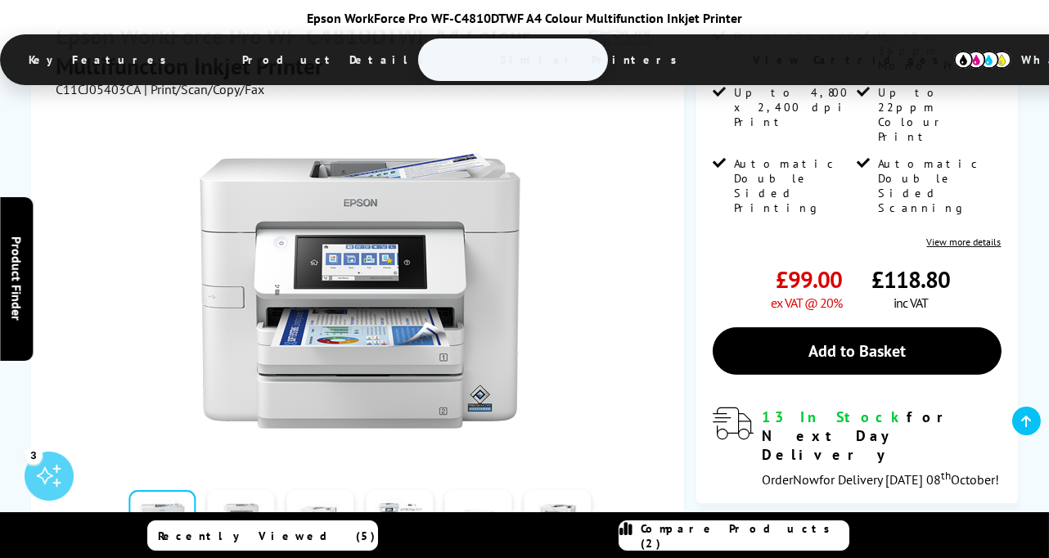
click at [352, 490] on link at bounding box center [319, 525] width 67 height 70
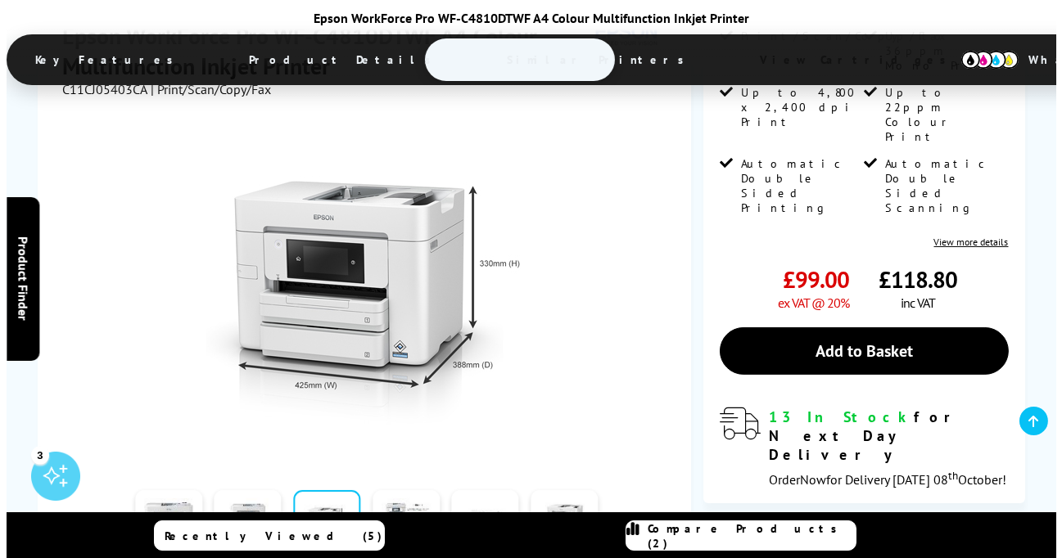
scroll to position [247, 0]
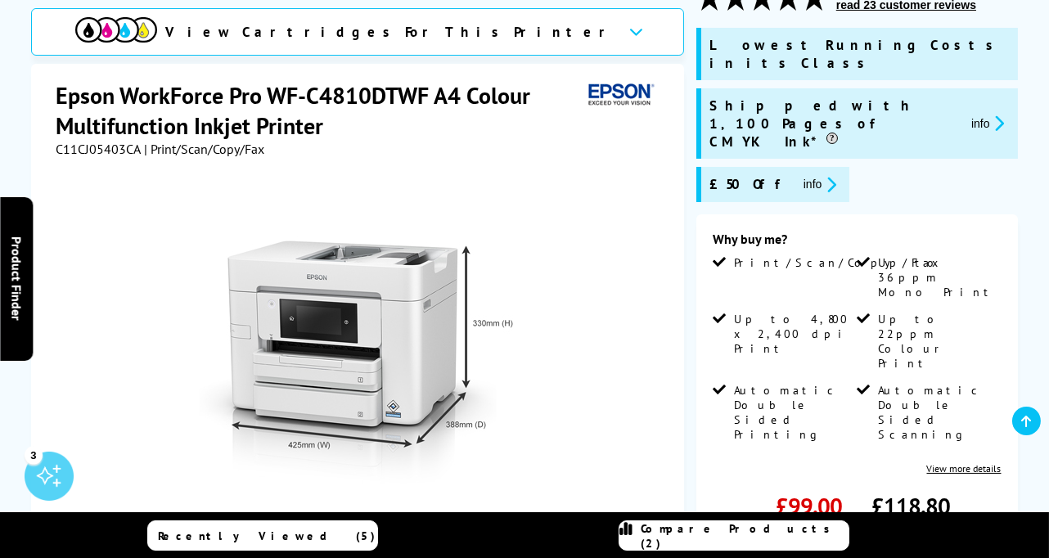
click at [997, 115] on icon "promo-description" at bounding box center [997, 123] width 15 height 17
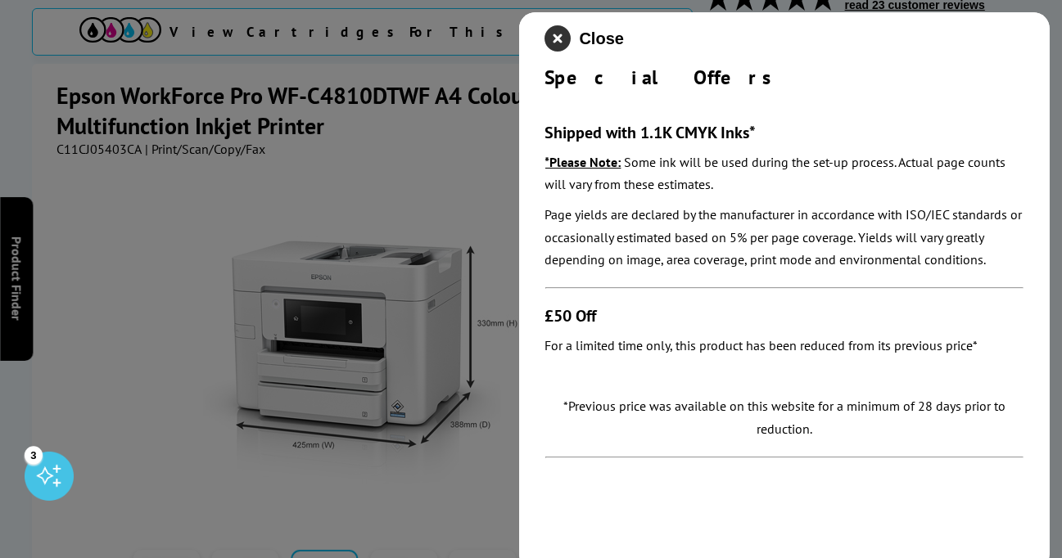
click at [557, 42] on icon "close modal" at bounding box center [558, 38] width 26 height 26
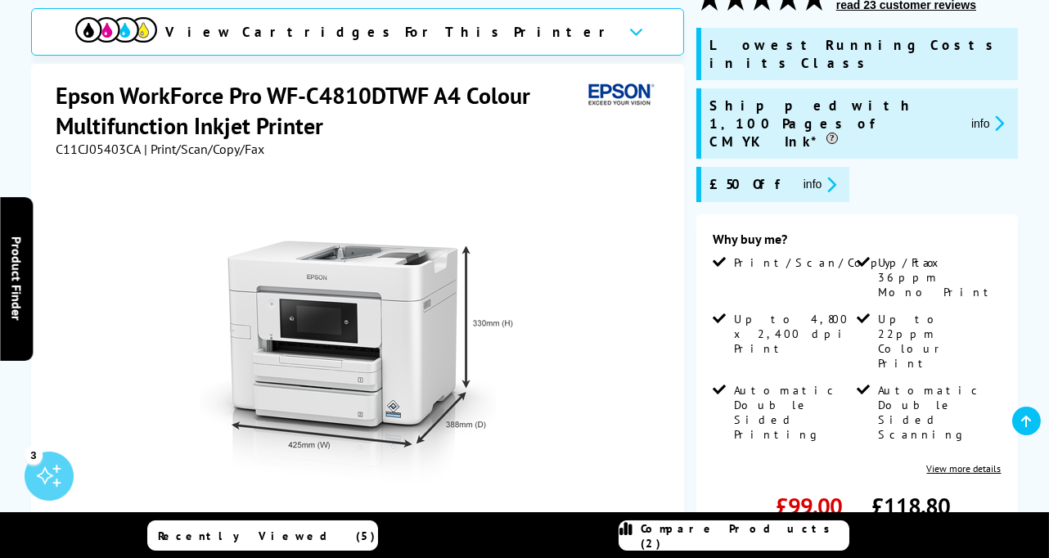
click at [822, 176] on icon "promo-description" at bounding box center [829, 184] width 15 height 17
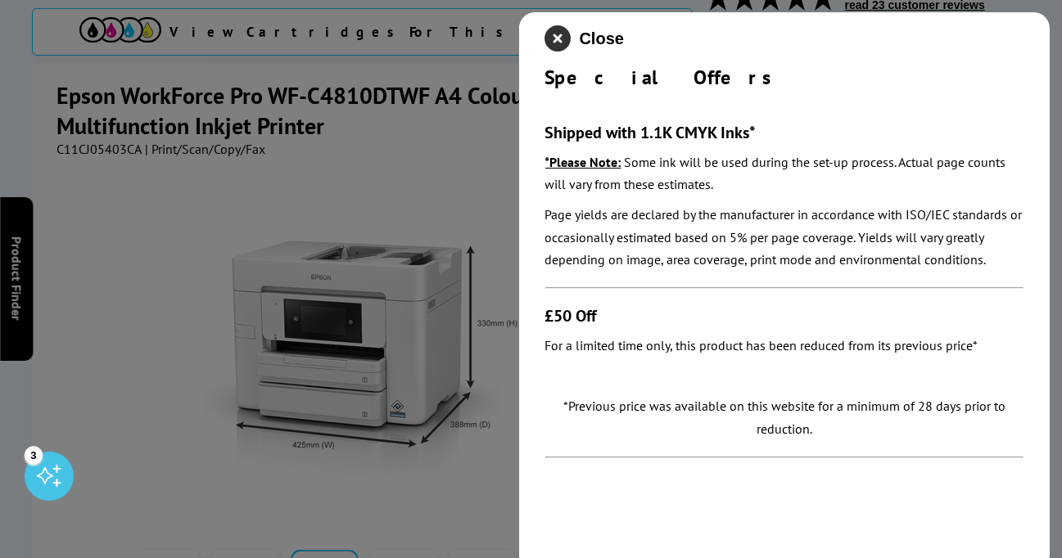
click at [558, 45] on icon "close modal" at bounding box center [558, 38] width 26 height 26
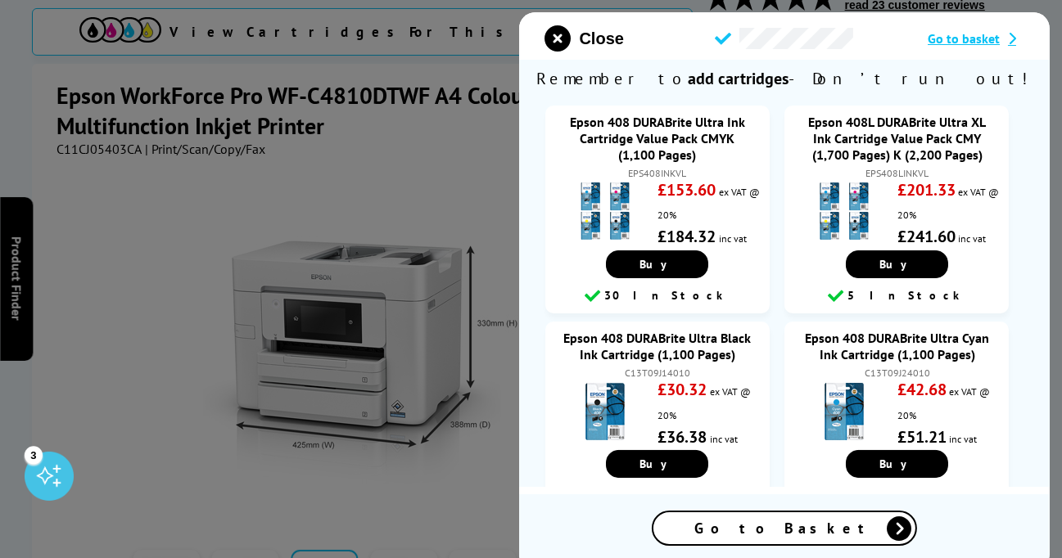
click at [805, 530] on span "Go to Basket" at bounding box center [784, 528] width 180 height 19
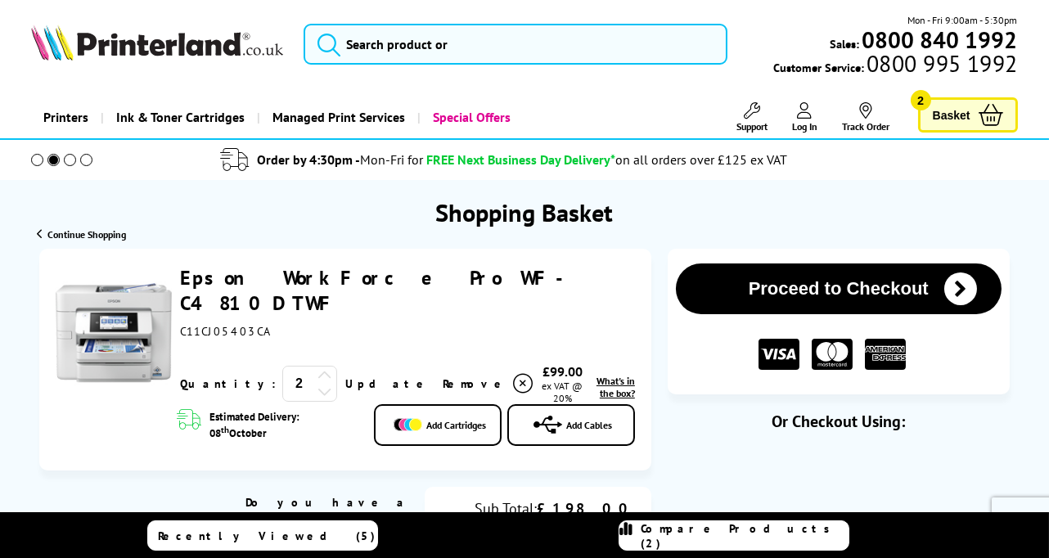
click at [318, 384] on icon at bounding box center [325, 391] width 15 height 15
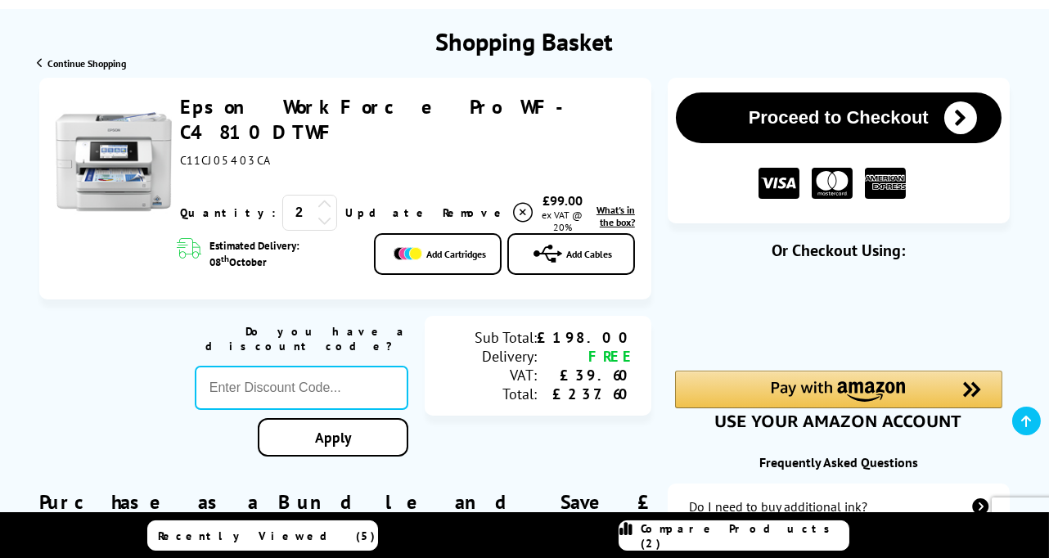
scroll to position [174, 0]
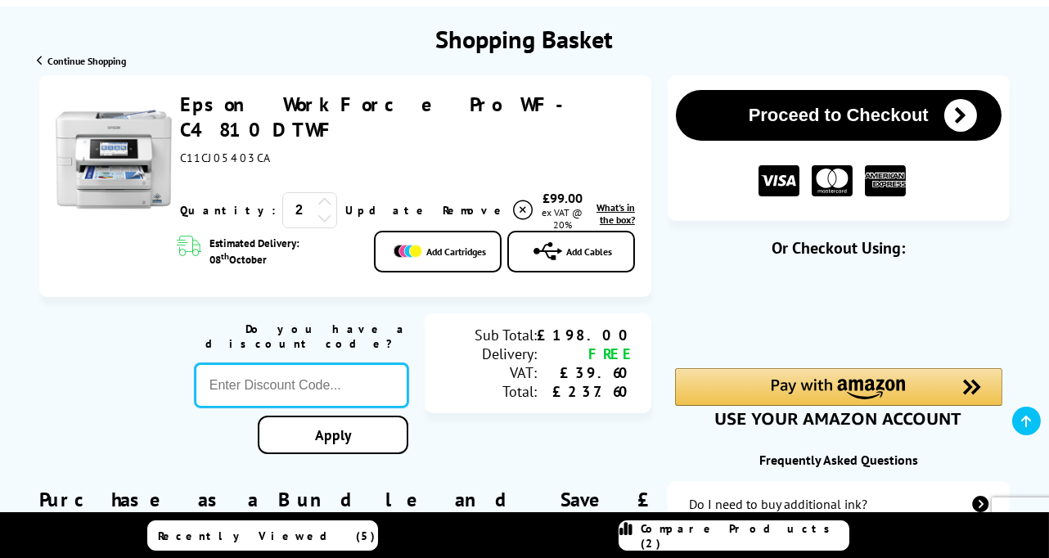
click at [327, 363] on input "text" at bounding box center [302, 385] width 214 height 44
click at [318, 210] on icon at bounding box center [325, 217] width 15 height 15
click at [318, 195] on icon at bounding box center [325, 202] width 15 height 15
click at [345, 203] on link "Update" at bounding box center [387, 210] width 84 height 15
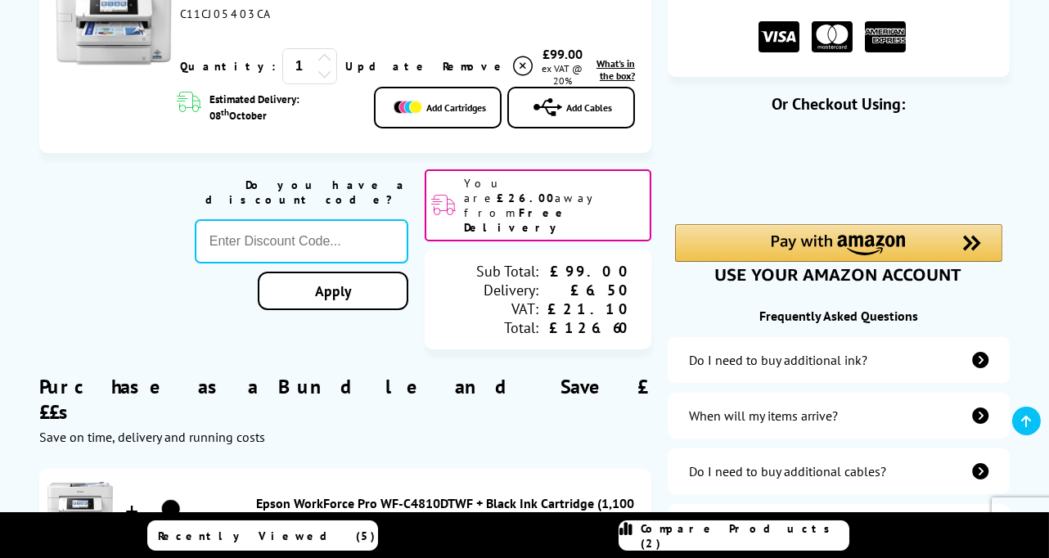
scroll to position [321, 0]
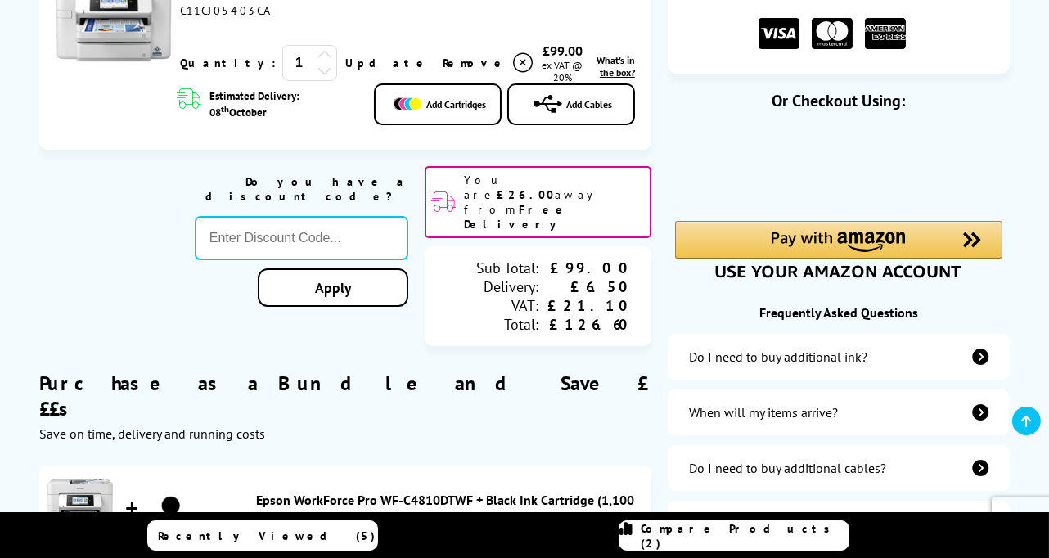
click at [786, 359] on div "Do I need to buy additional ink?" at bounding box center [778, 357] width 178 height 16
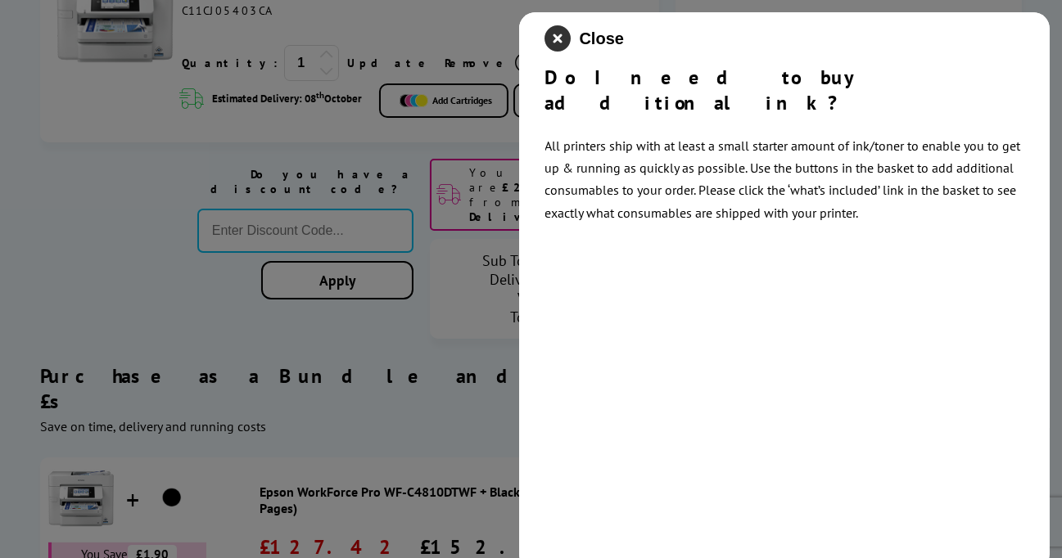
click at [557, 35] on icon "close modal" at bounding box center [558, 38] width 26 height 26
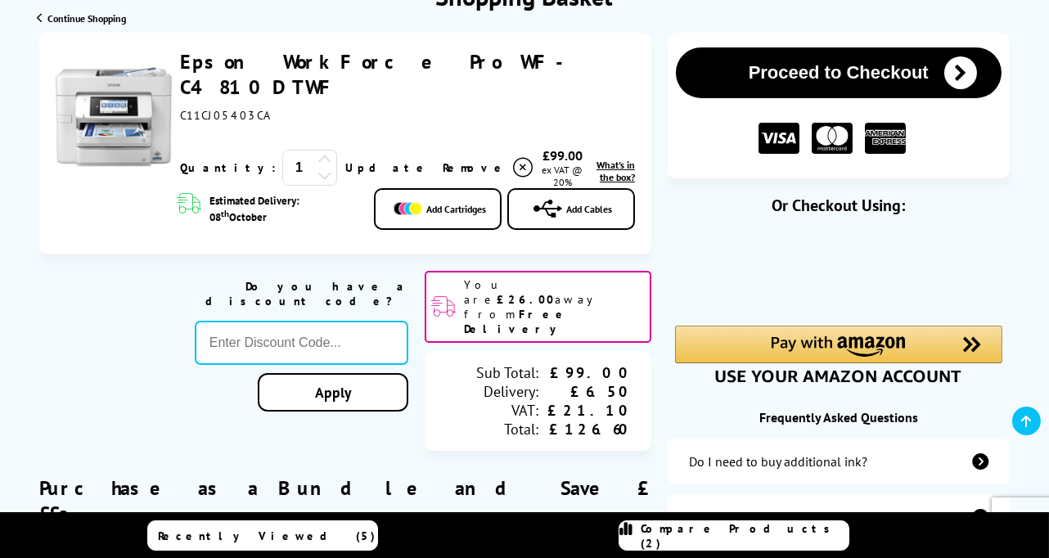
scroll to position [111, 0]
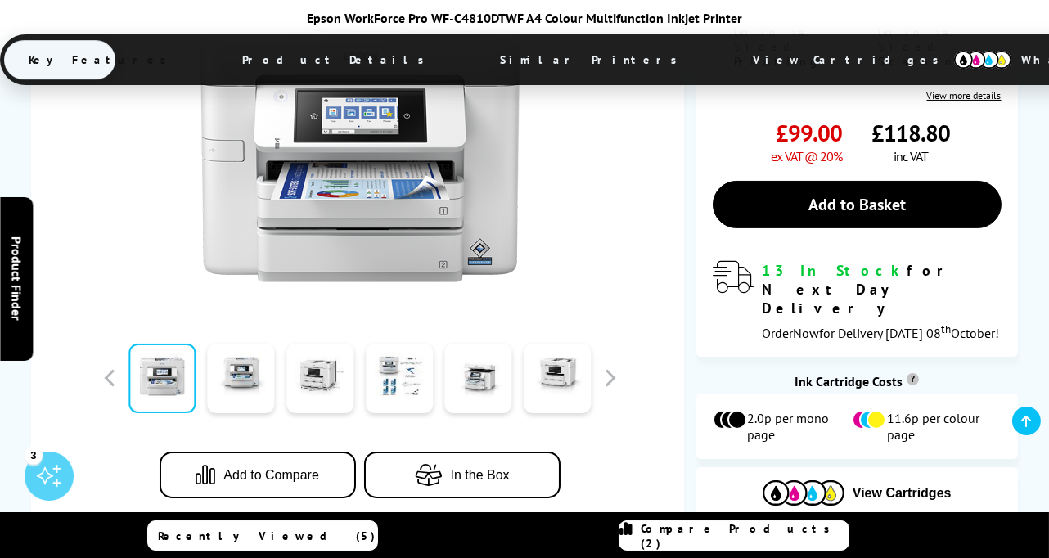
scroll to position [602, 0]
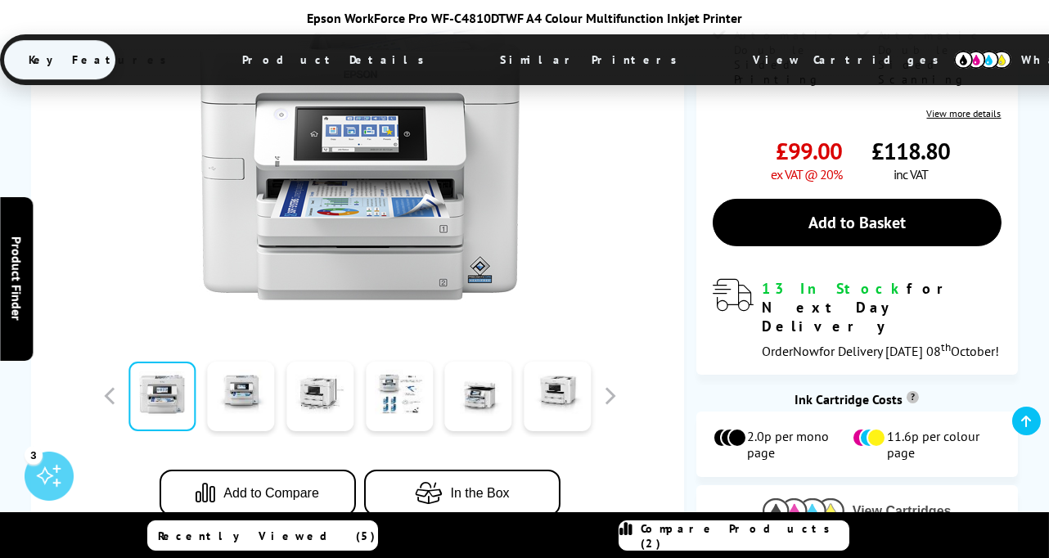
click at [884, 504] on span "View Cartridges" at bounding box center [902, 511] width 99 height 15
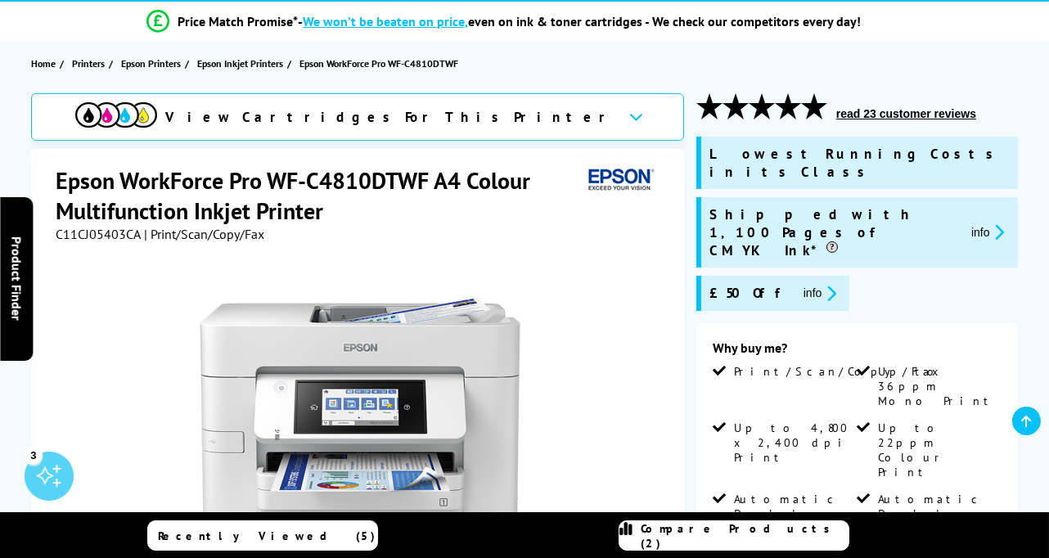
scroll to position [120, 0]
